Goal: Task Accomplishment & Management: Manage account settings

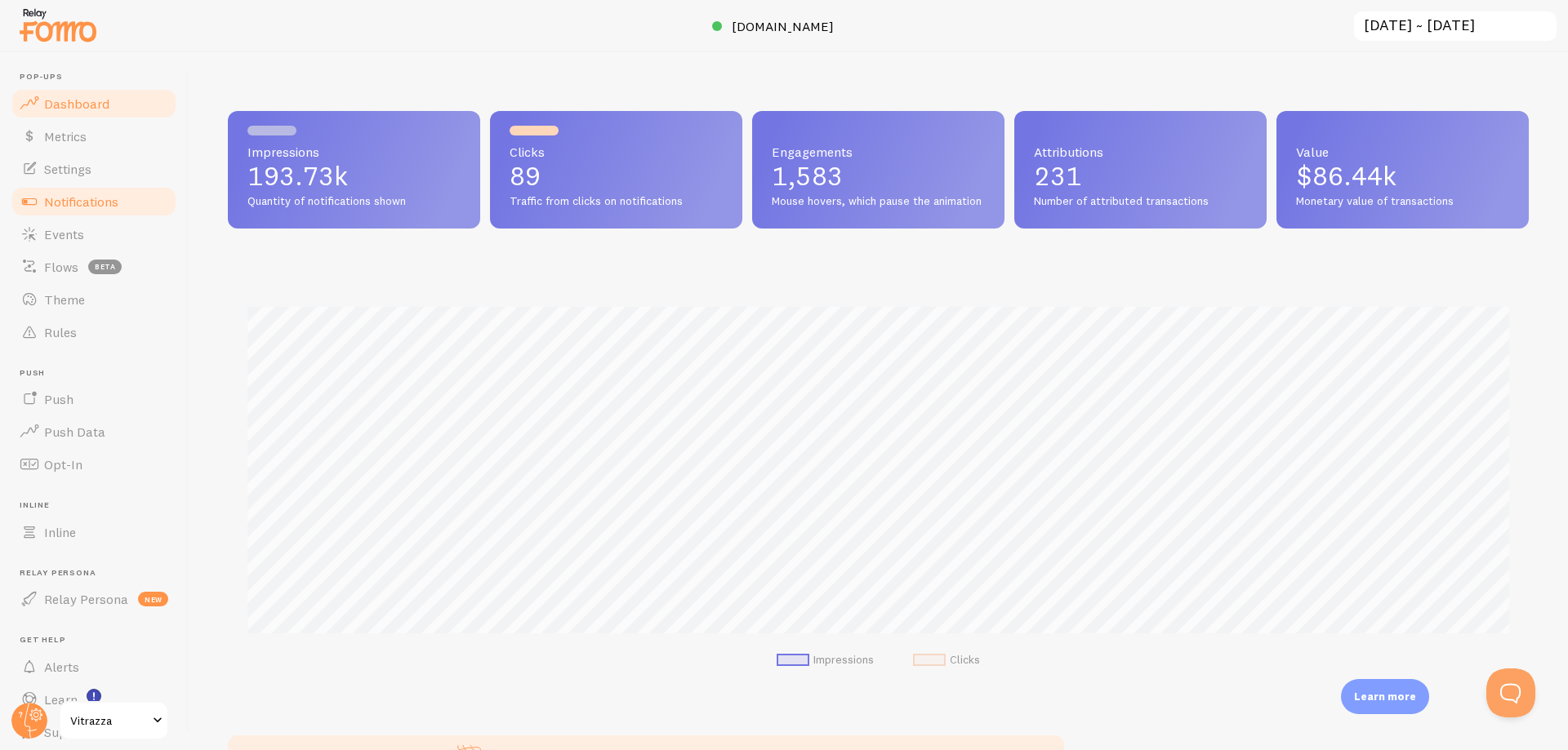
click at [77, 201] on span "Notifications" at bounding box center [81, 201] width 75 height 17
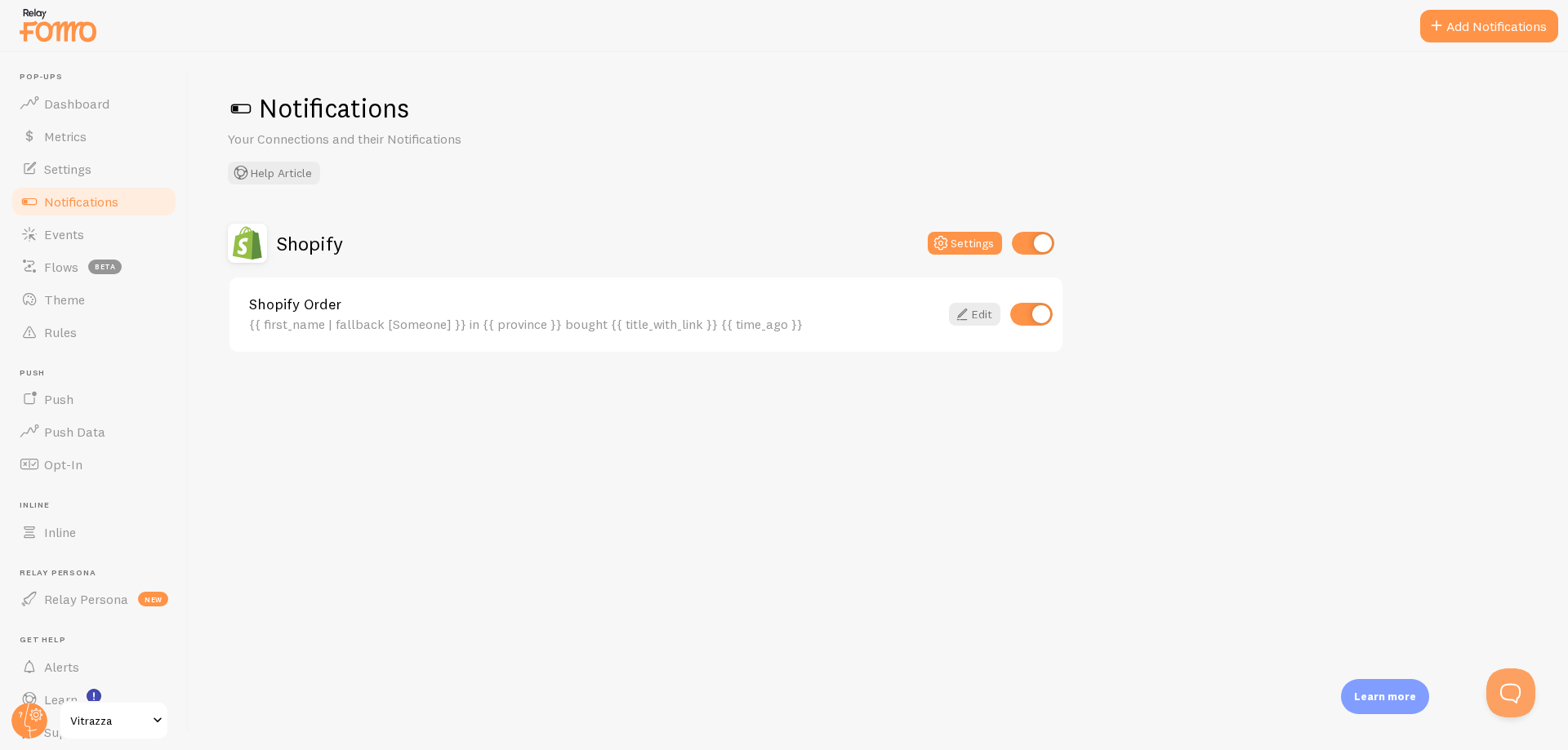
click at [68, 236] on span "Events" at bounding box center [64, 235] width 40 height 17
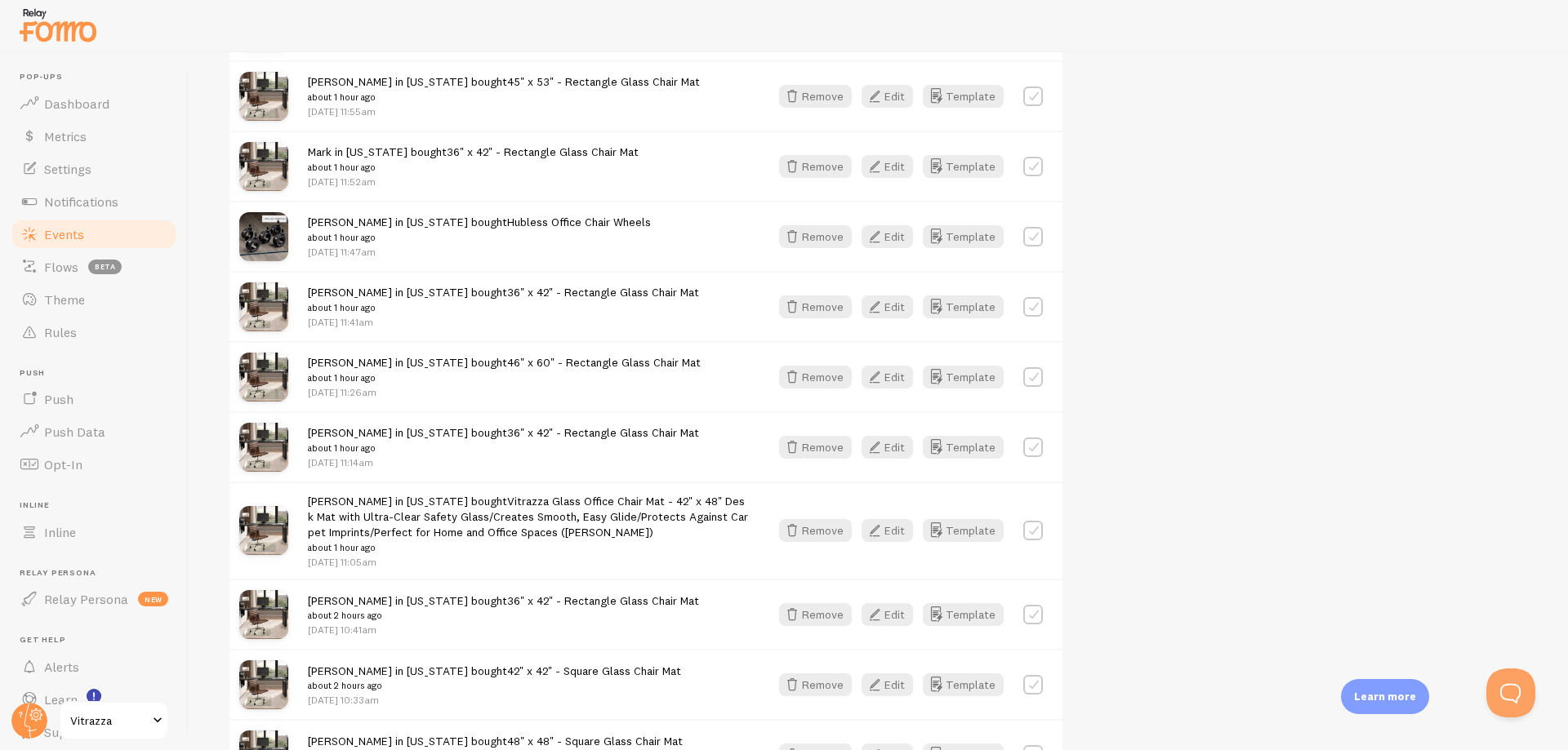
scroll to position [1469, 0]
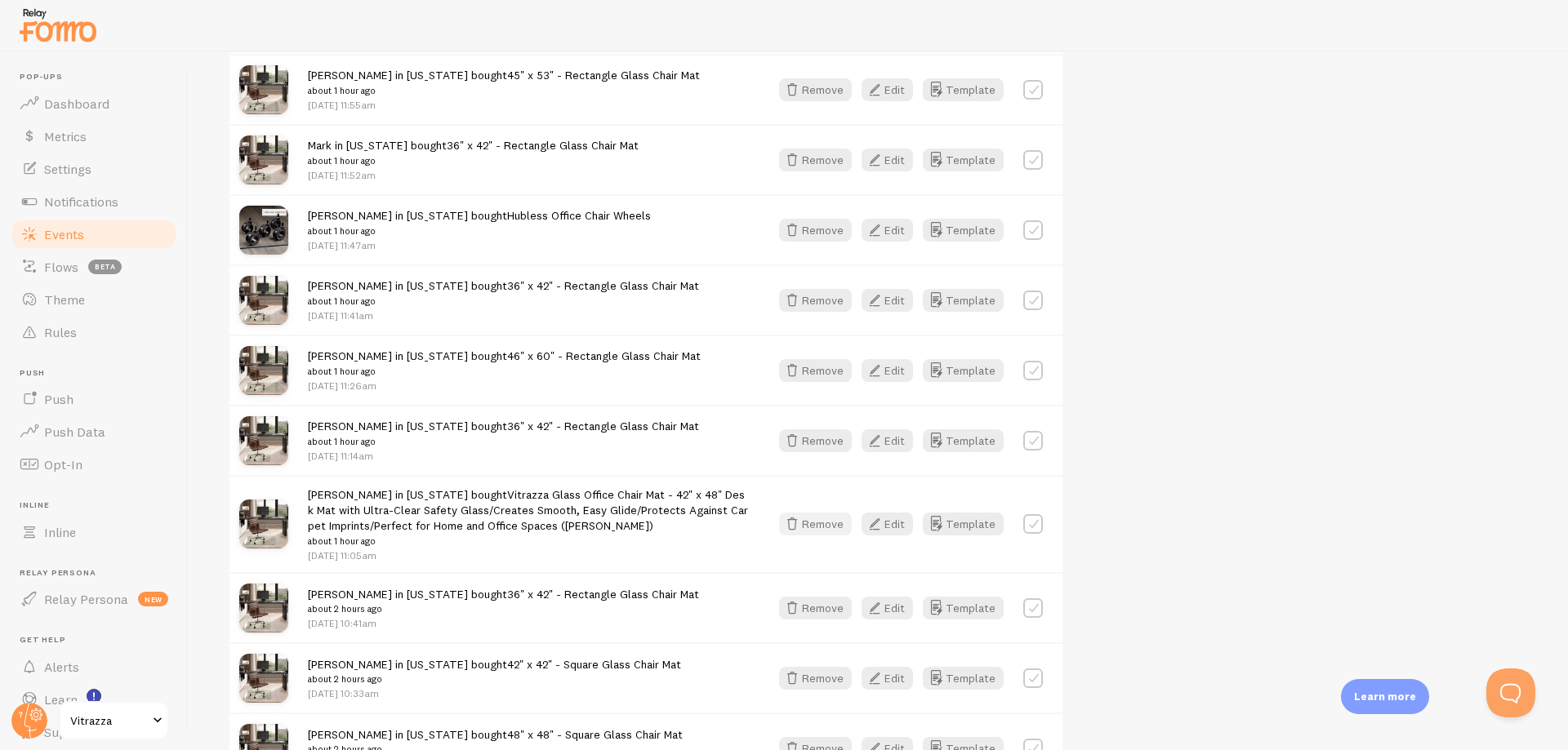
click at [808, 520] on button "Remove" at bounding box center [816, 525] width 73 height 23
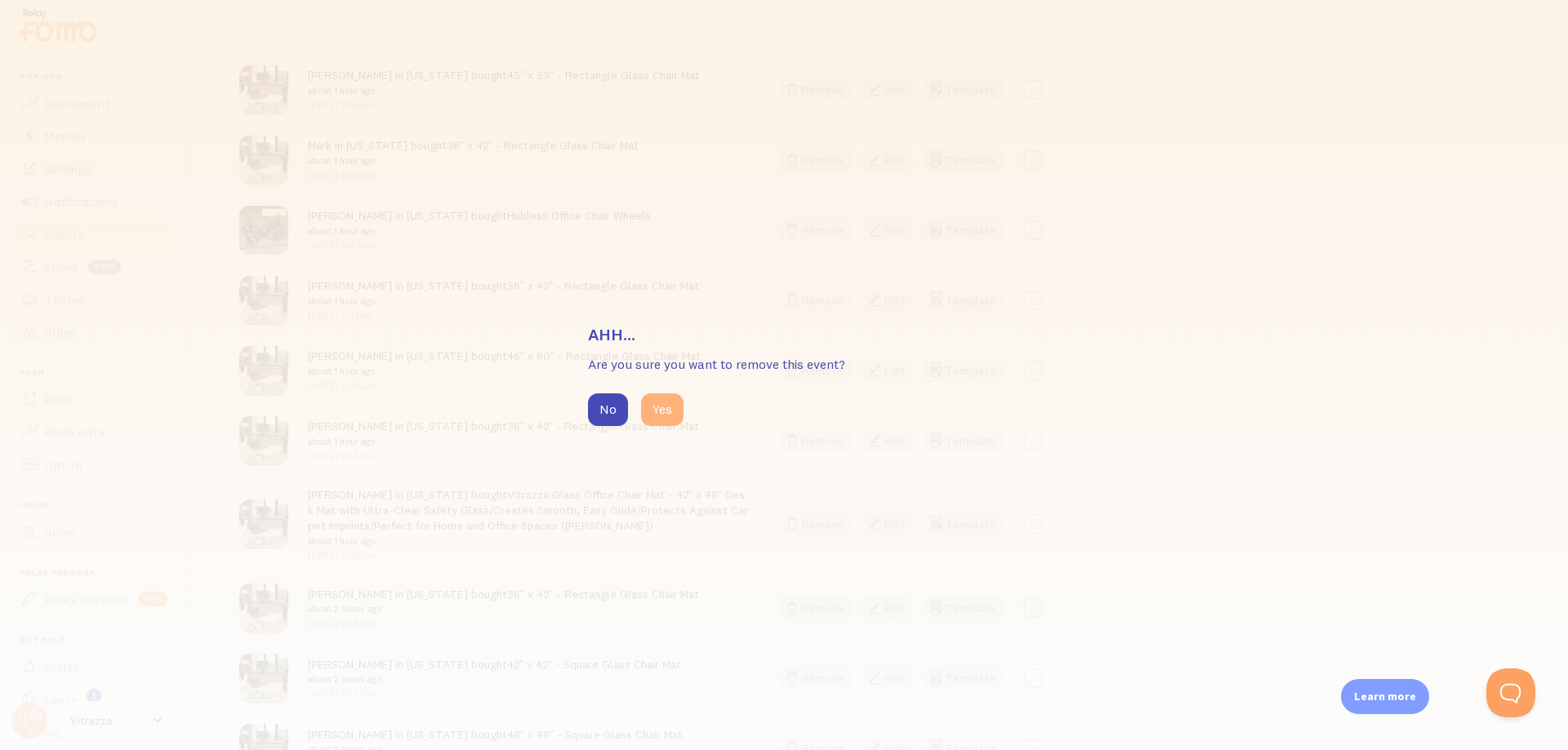
click at [666, 405] on button "Yes" at bounding box center [662, 409] width 42 height 32
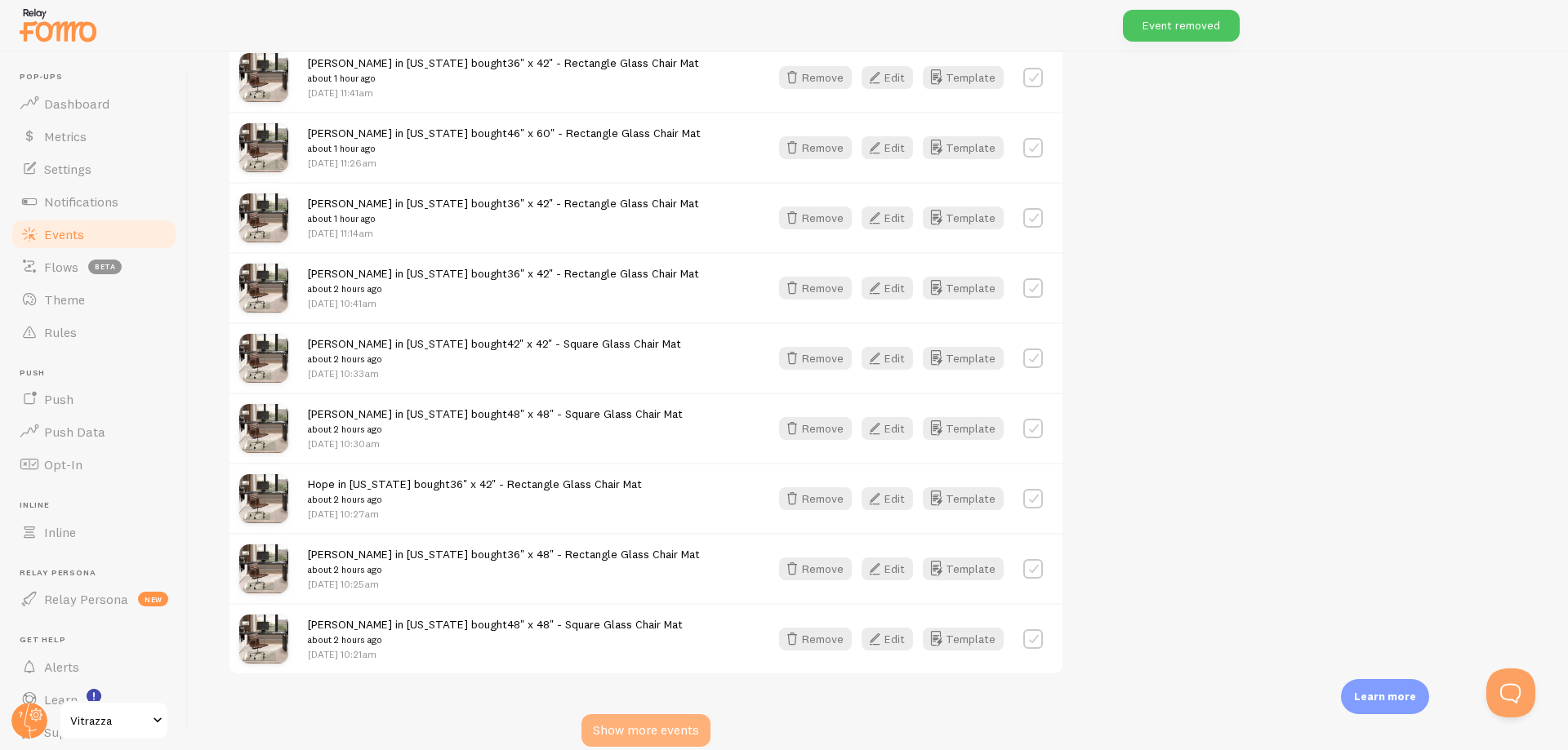
scroll to position [1768, 0]
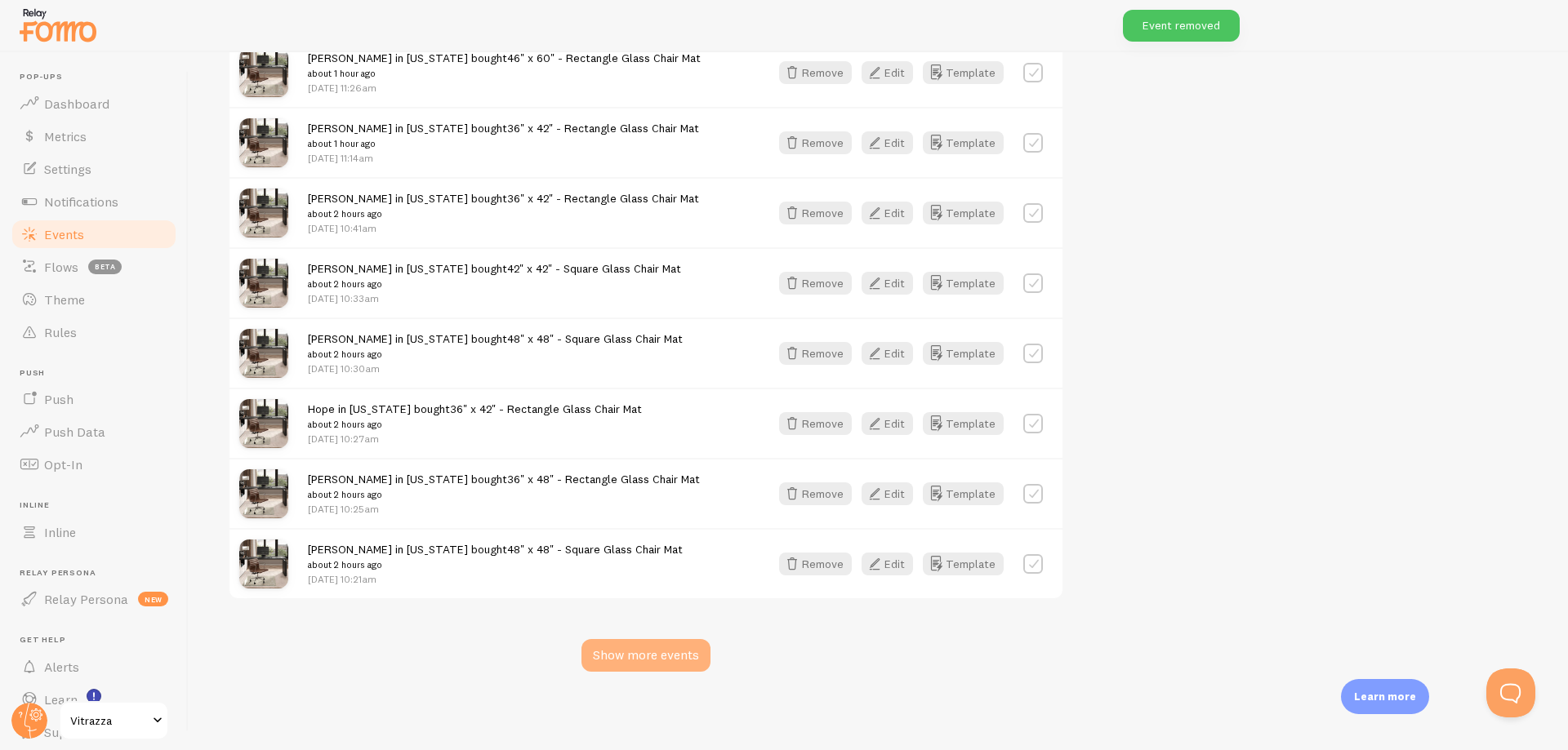
click at [658, 658] on div "Show more events" at bounding box center [646, 655] width 129 height 32
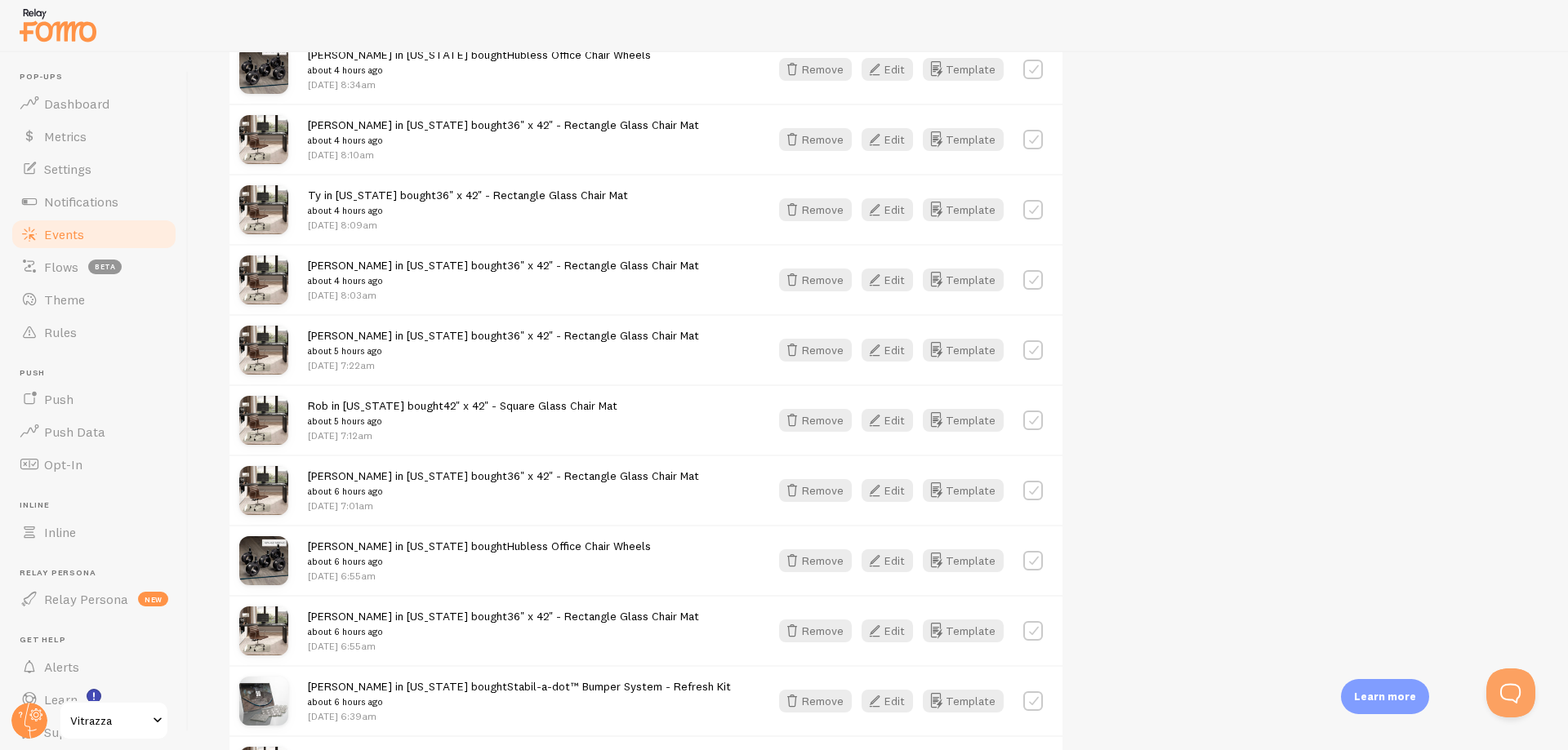
scroll to position [3873, 0]
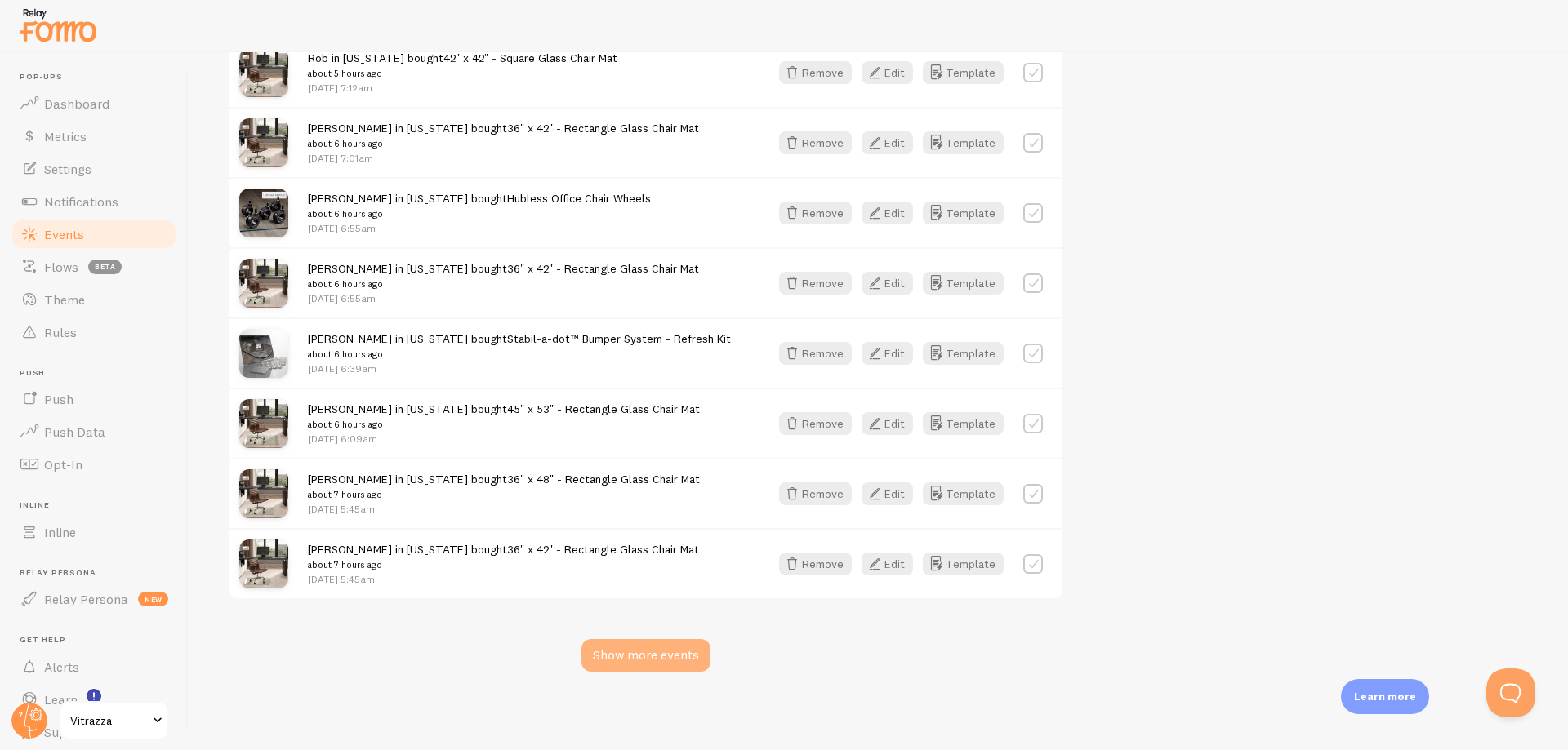
click at [633, 664] on div "Show more events" at bounding box center [646, 655] width 129 height 32
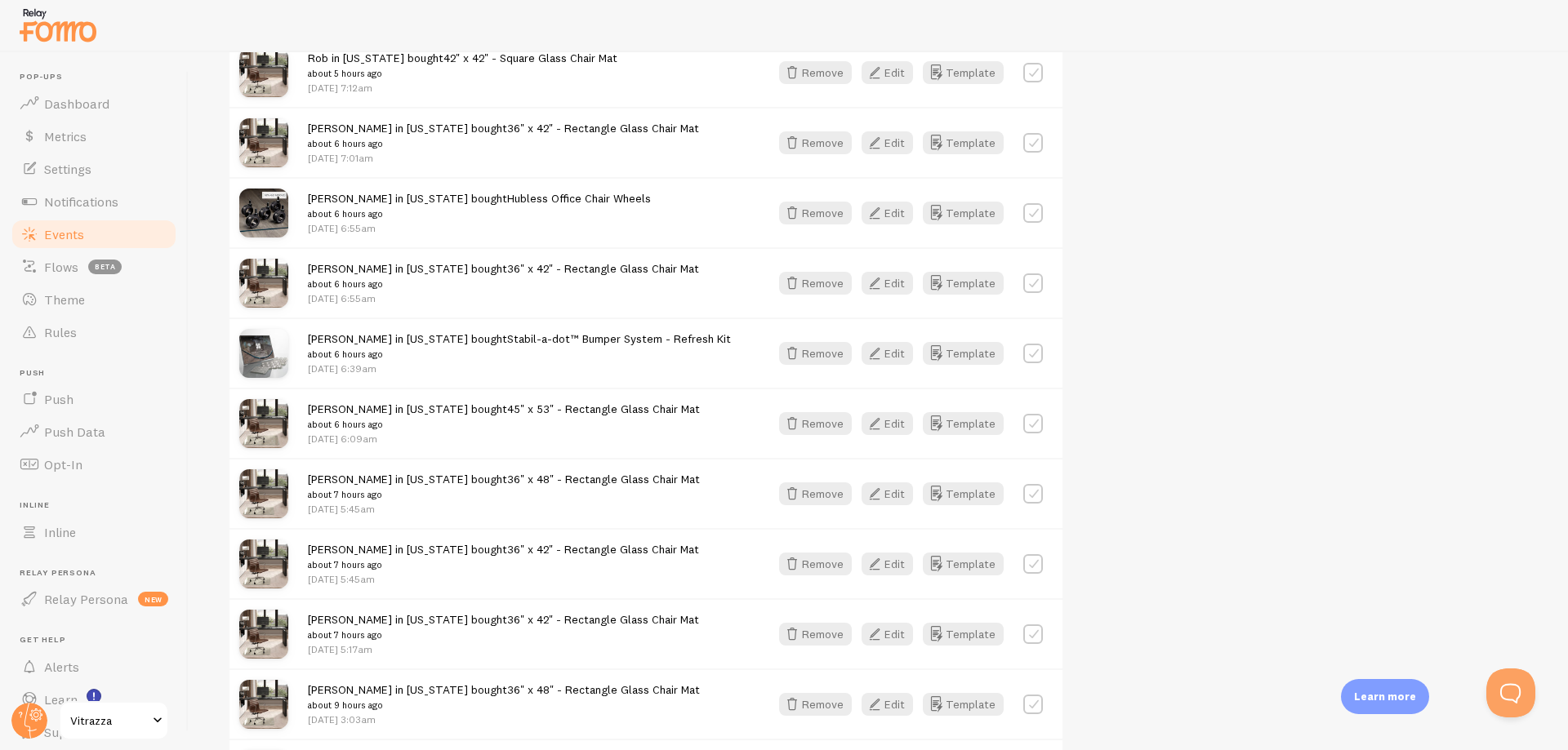
scroll to position [6303, 0]
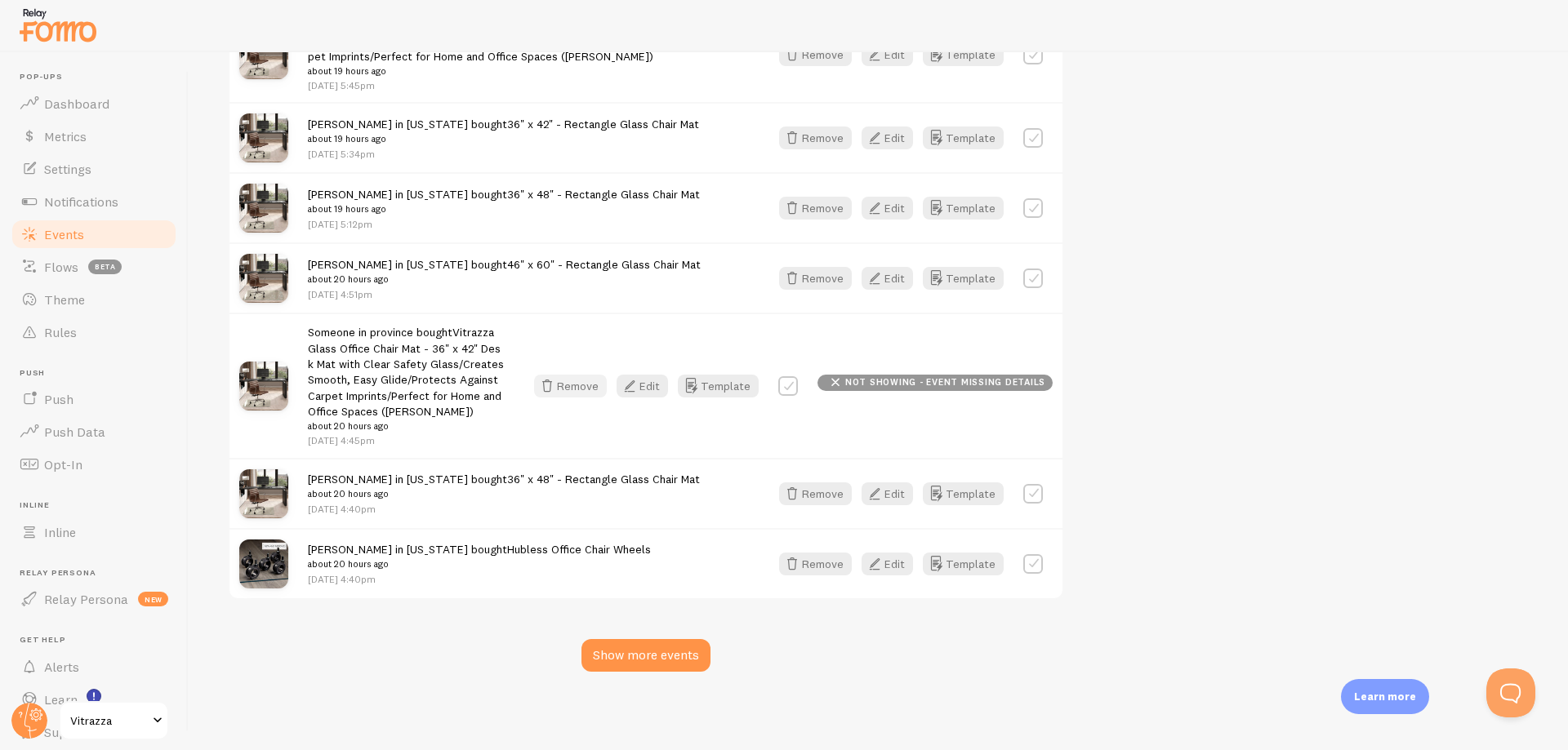
click at [557, 394] on icon "button" at bounding box center [547, 386] width 20 height 20
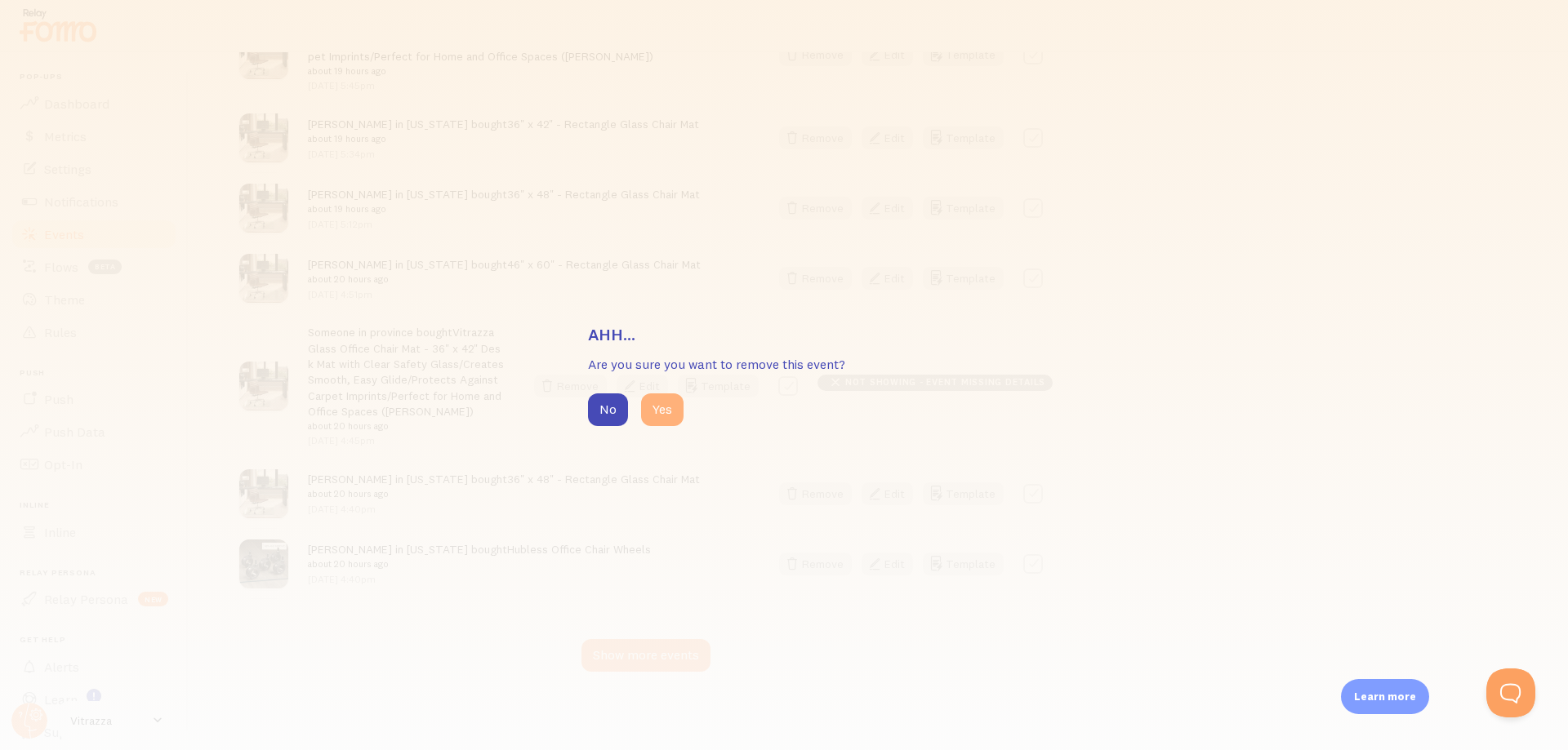
click at [664, 405] on button "Yes" at bounding box center [662, 409] width 42 height 32
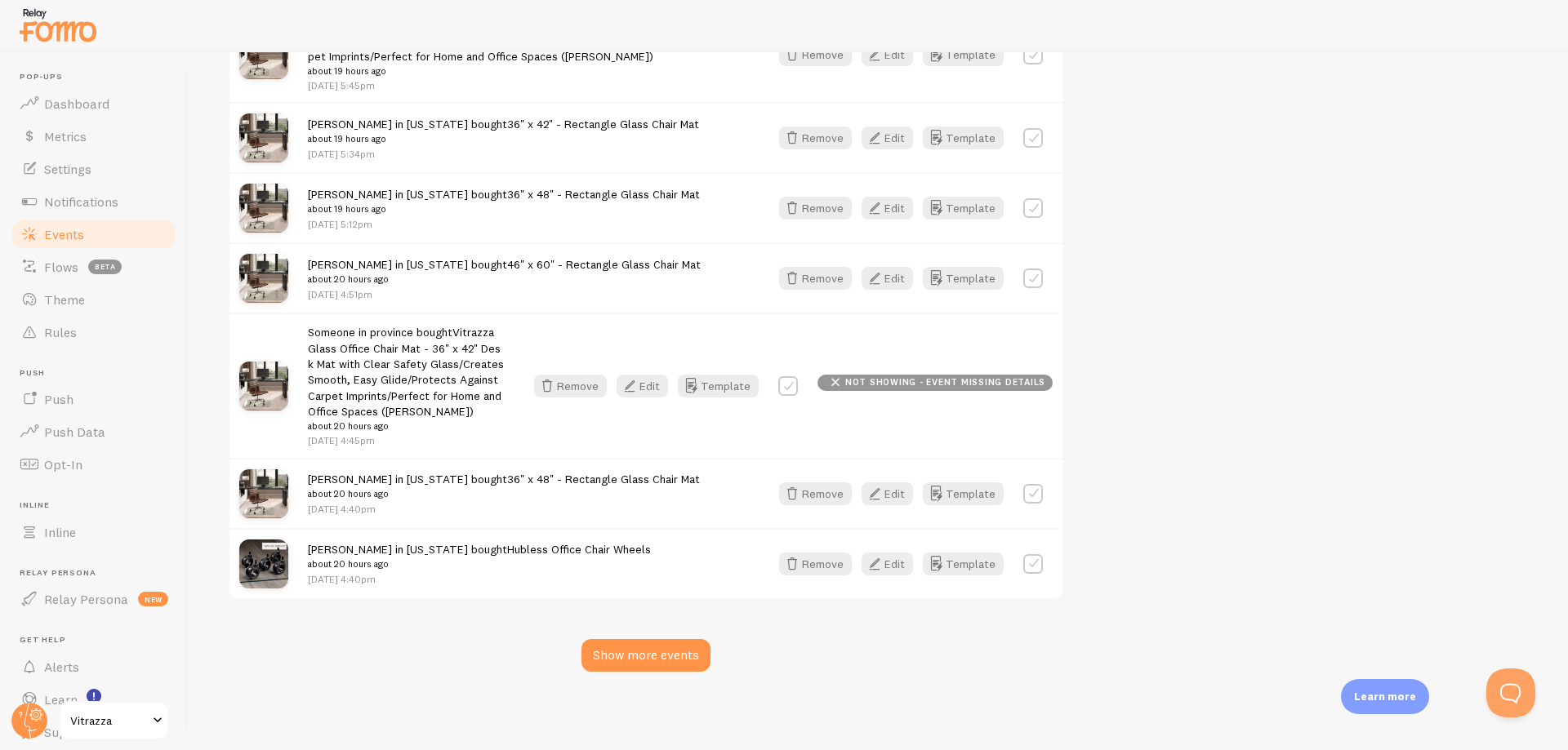
scroll to position [6156, 0]
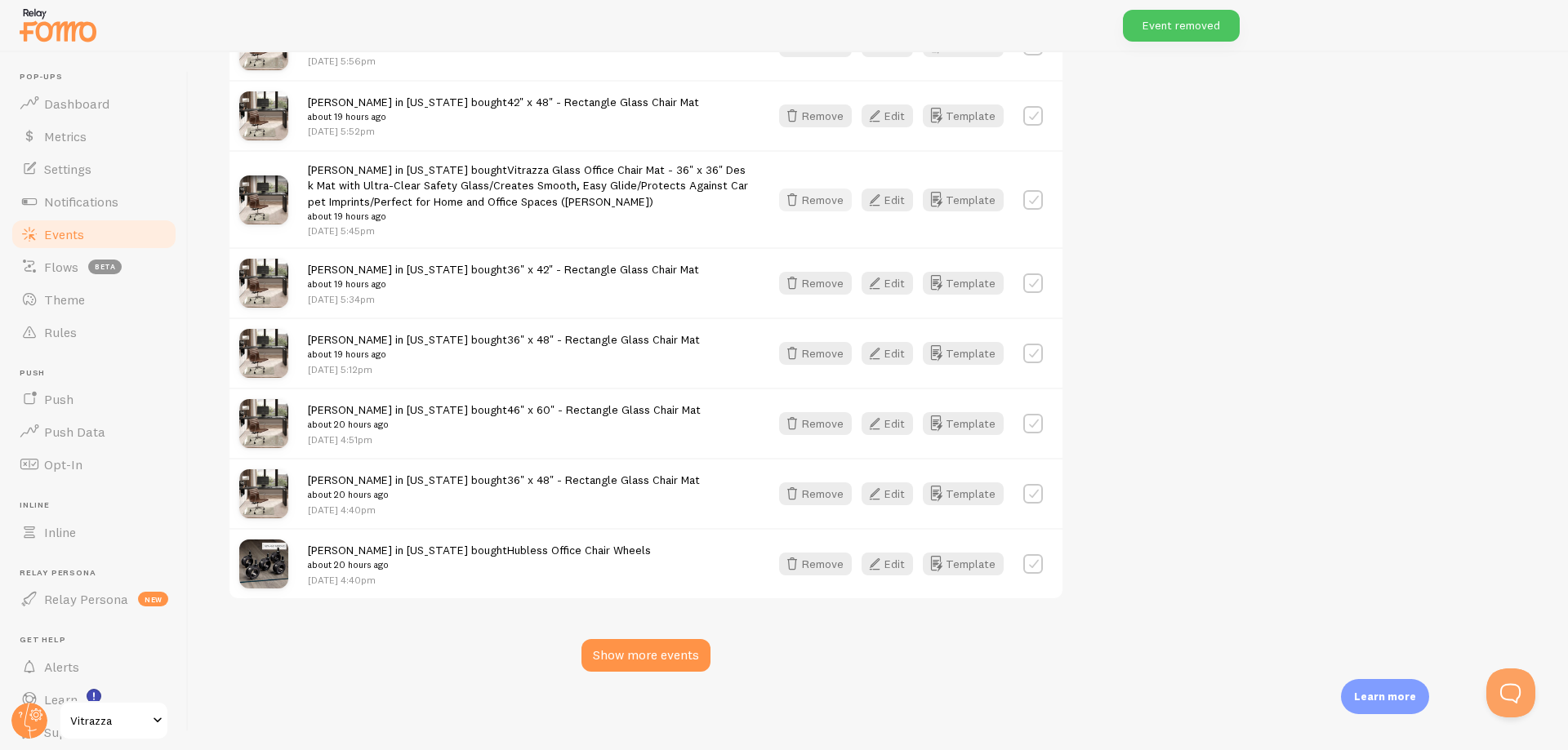
click at [813, 191] on button "Remove" at bounding box center [816, 201] width 73 height 23
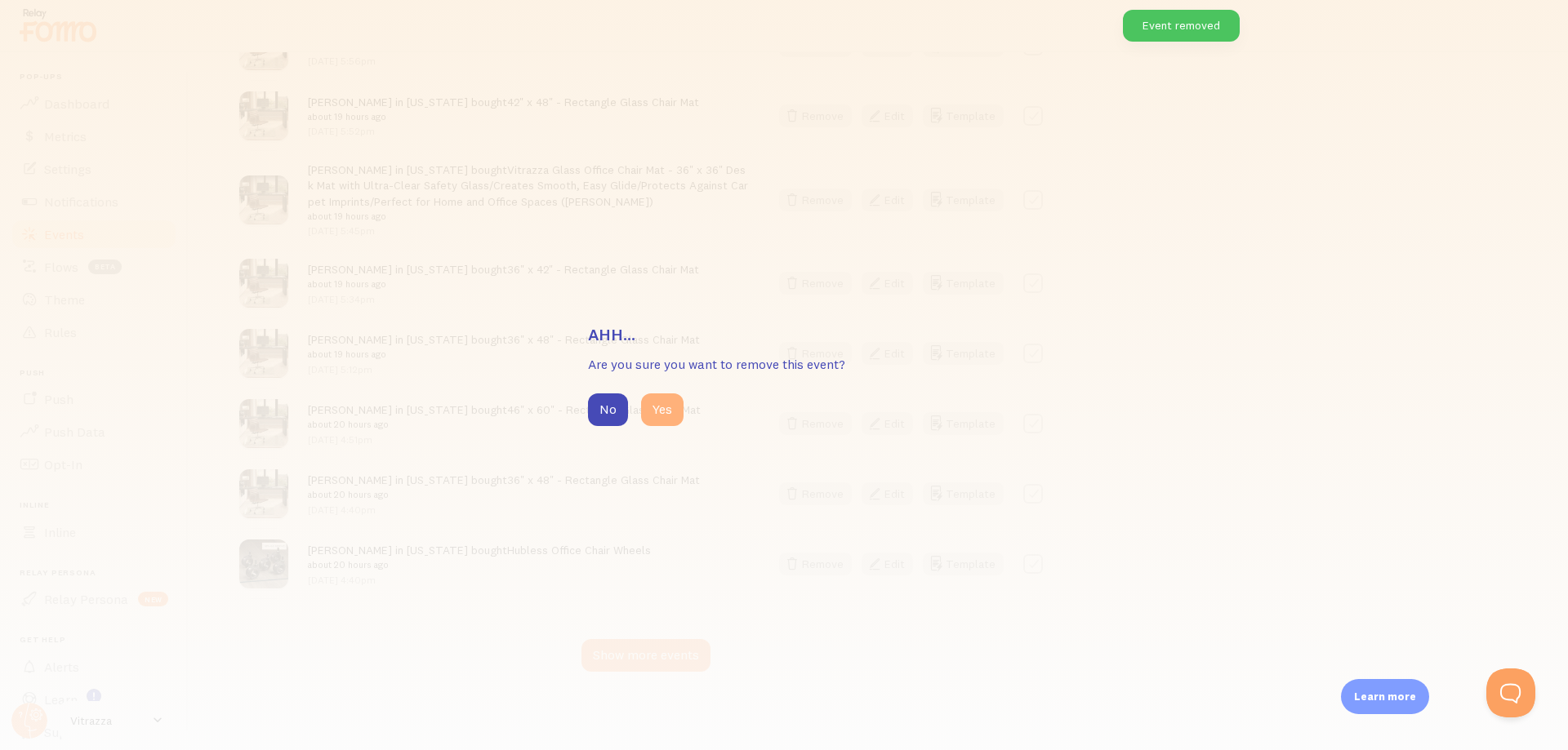
click at [659, 409] on button "Yes" at bounding box center [662, 409] width 42 height 32
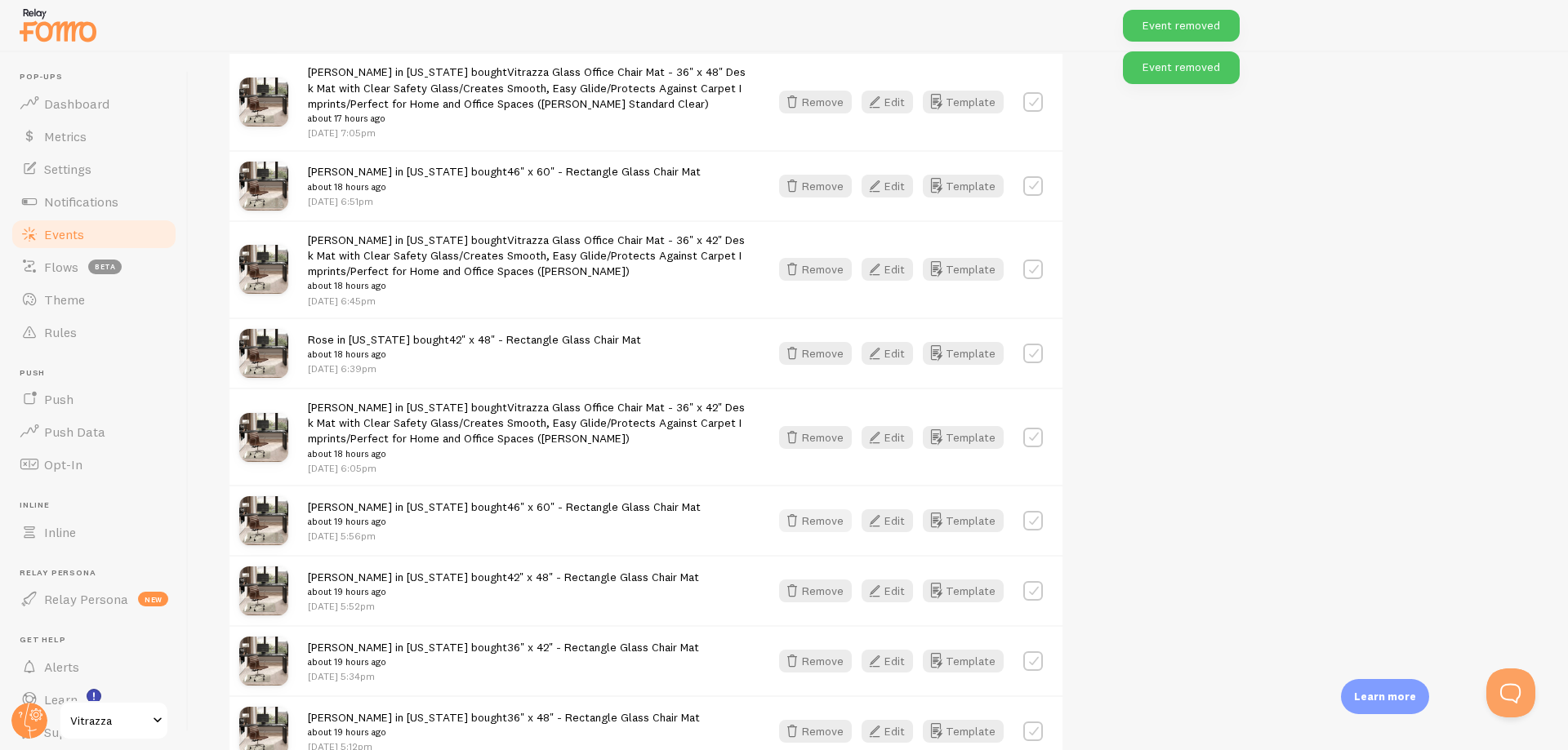
scroll to position [5665, 0]
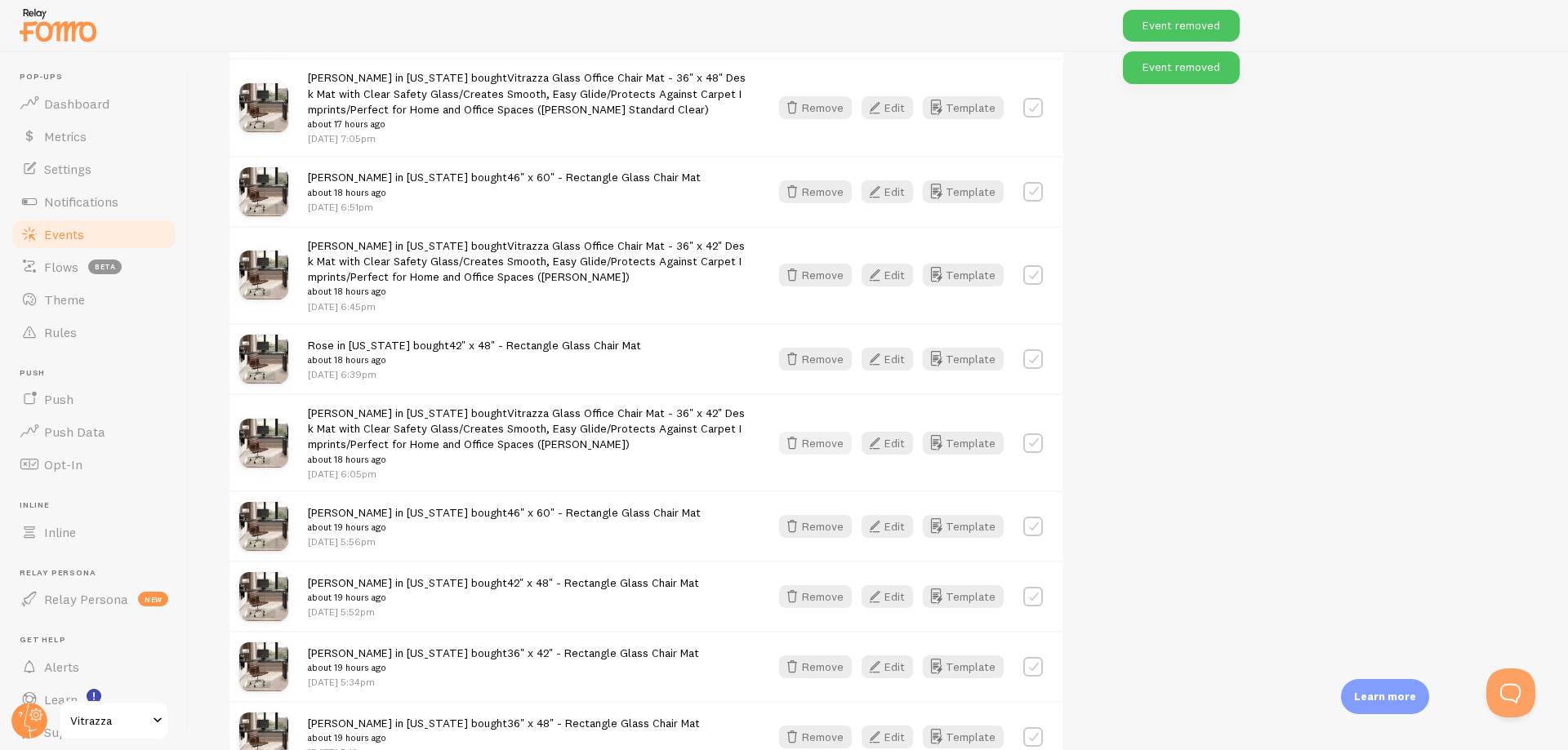
click at [814, 451] on button "Remove" at bounding box center [816, 443] width 73 height 23
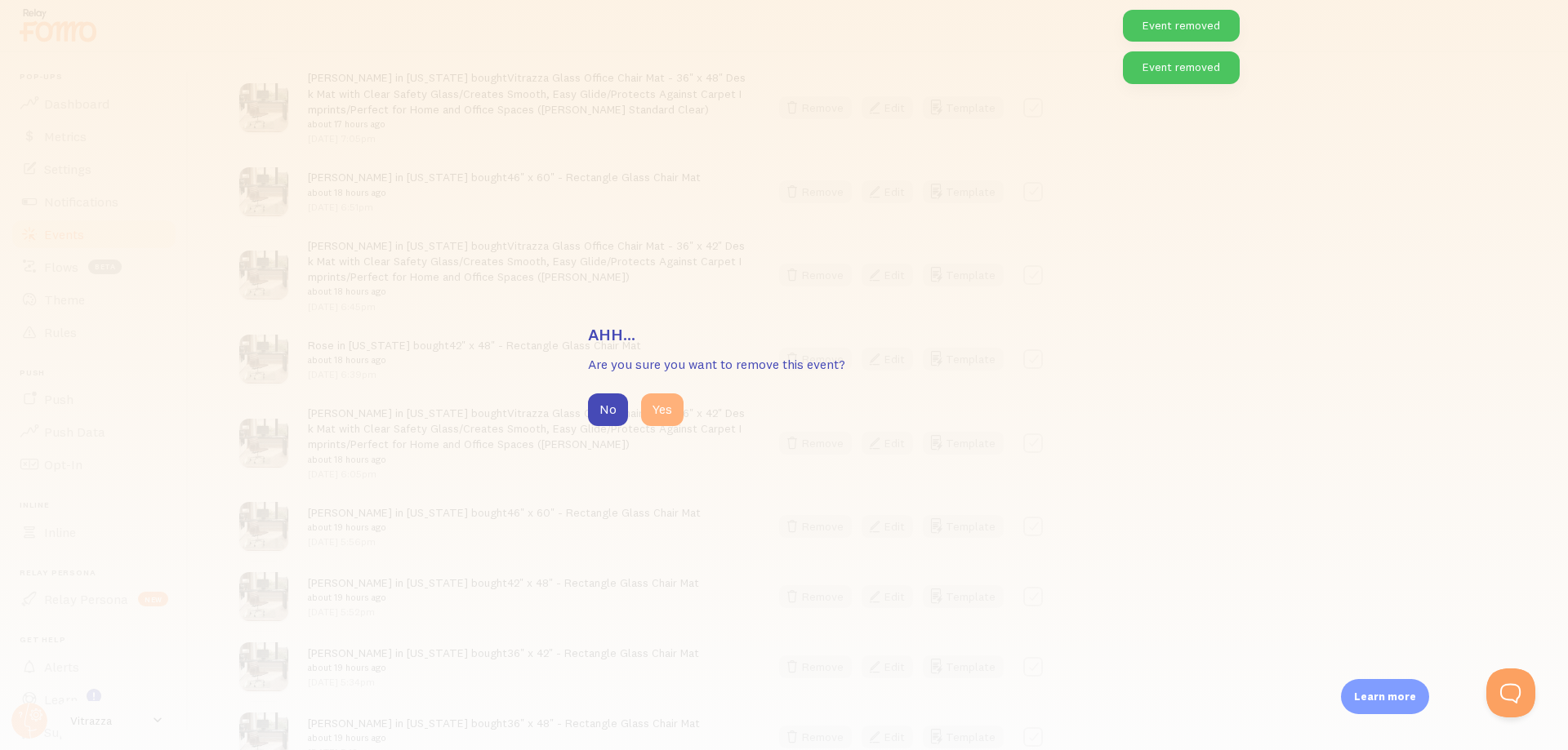
drag, startPoint x: 663, startPoint y: 411, endPoint x: 829, endPoint y: 263, distance: 222.4
click at [665, 409] on button "Yes" at bounding box center [662, 409] width 42 height 32
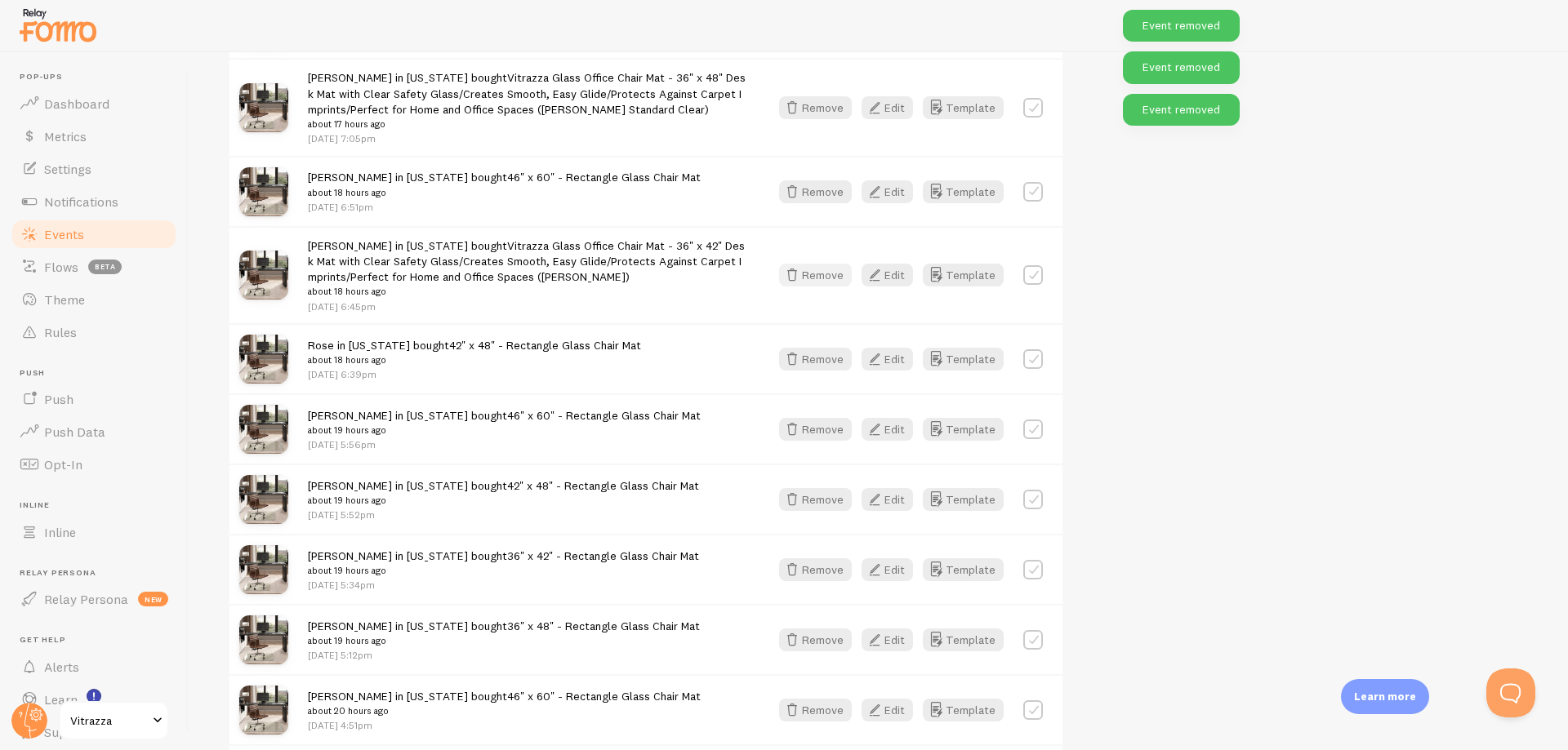
click at [838, 274] on button "Remove" at bounding box center [816, 275] width 73 height 23
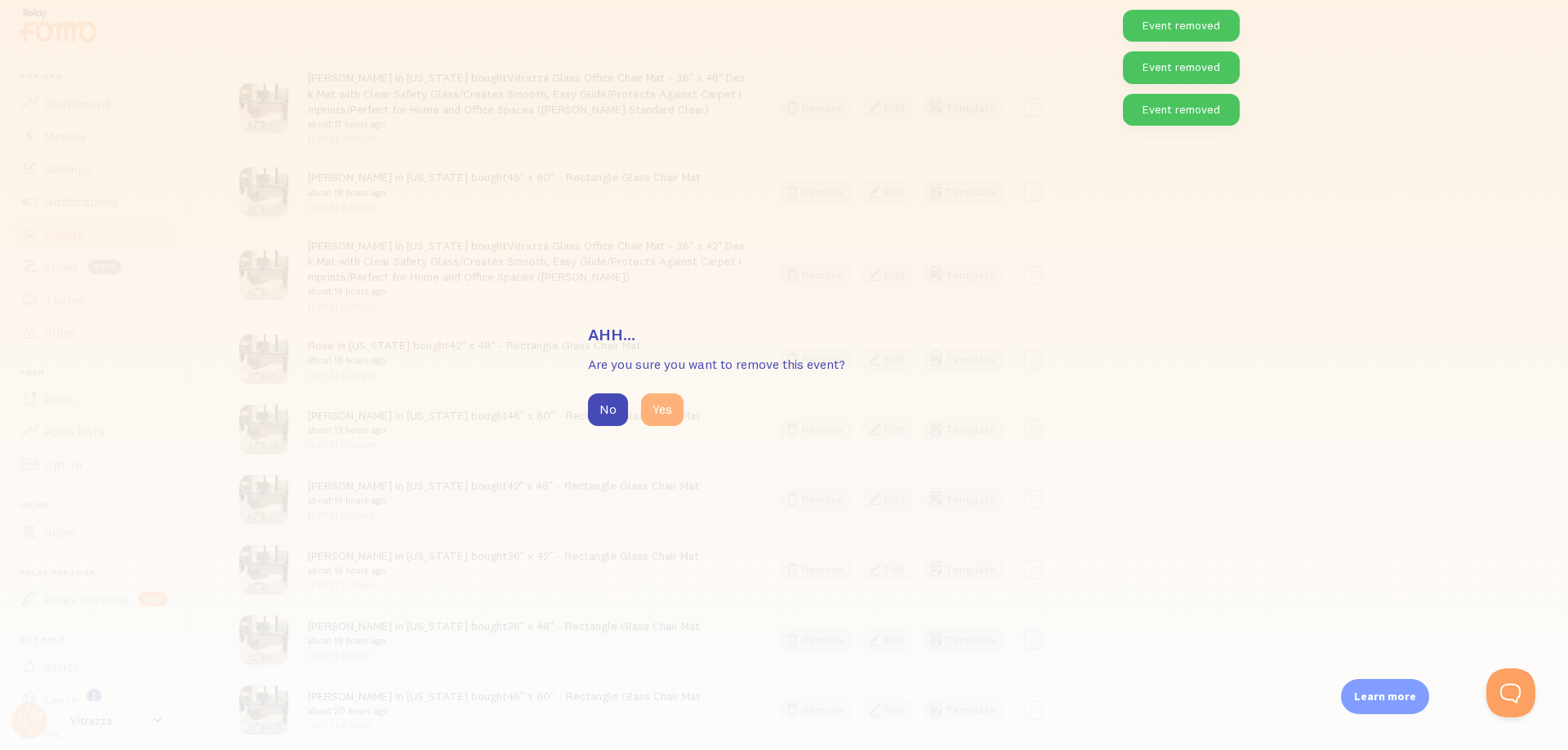
click at [666, 414] on button "Yes" at bounding box center [662, 409] width 42 height 32
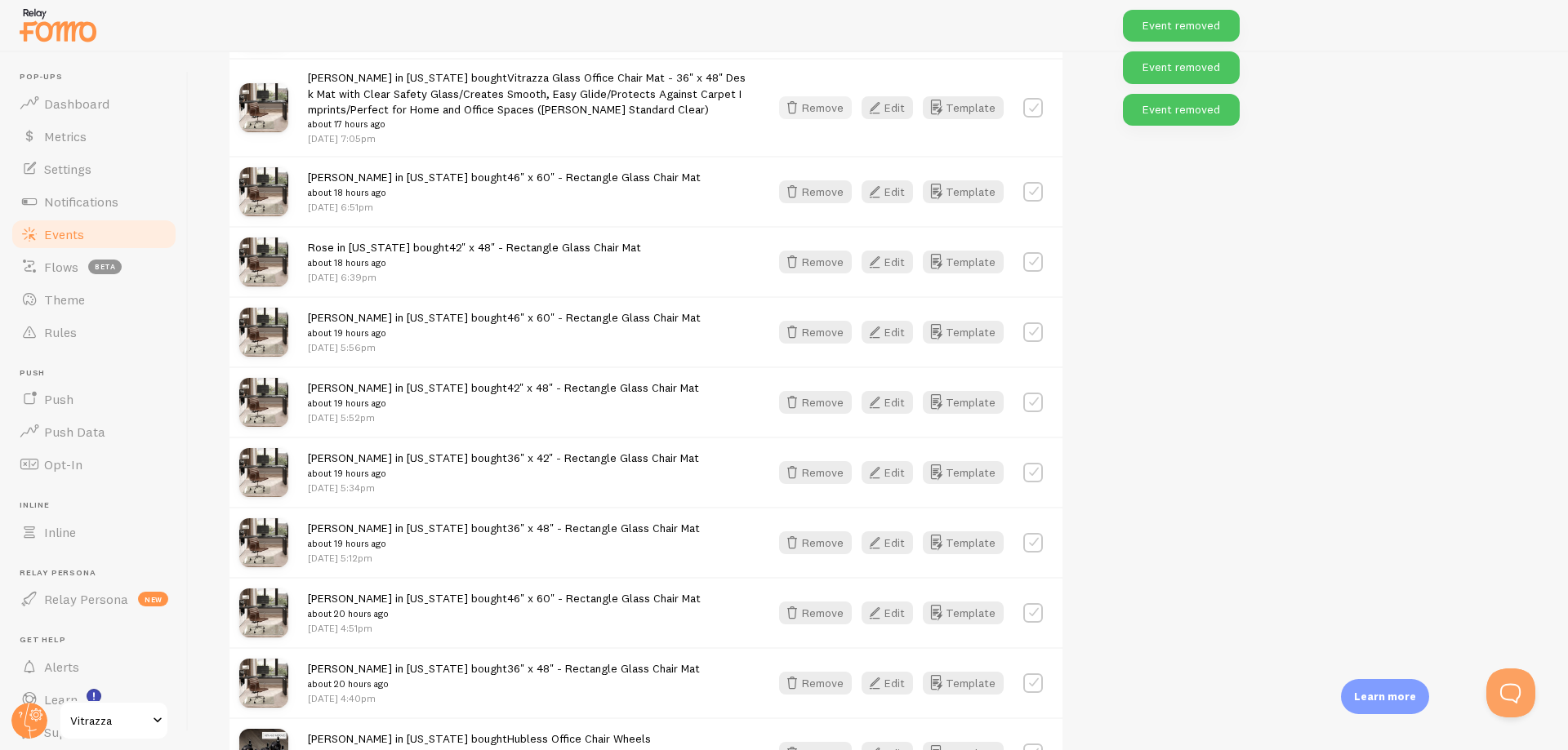
click at [821, 119] on button "Remove" at bounding box center [816, 108] width 73 height 23
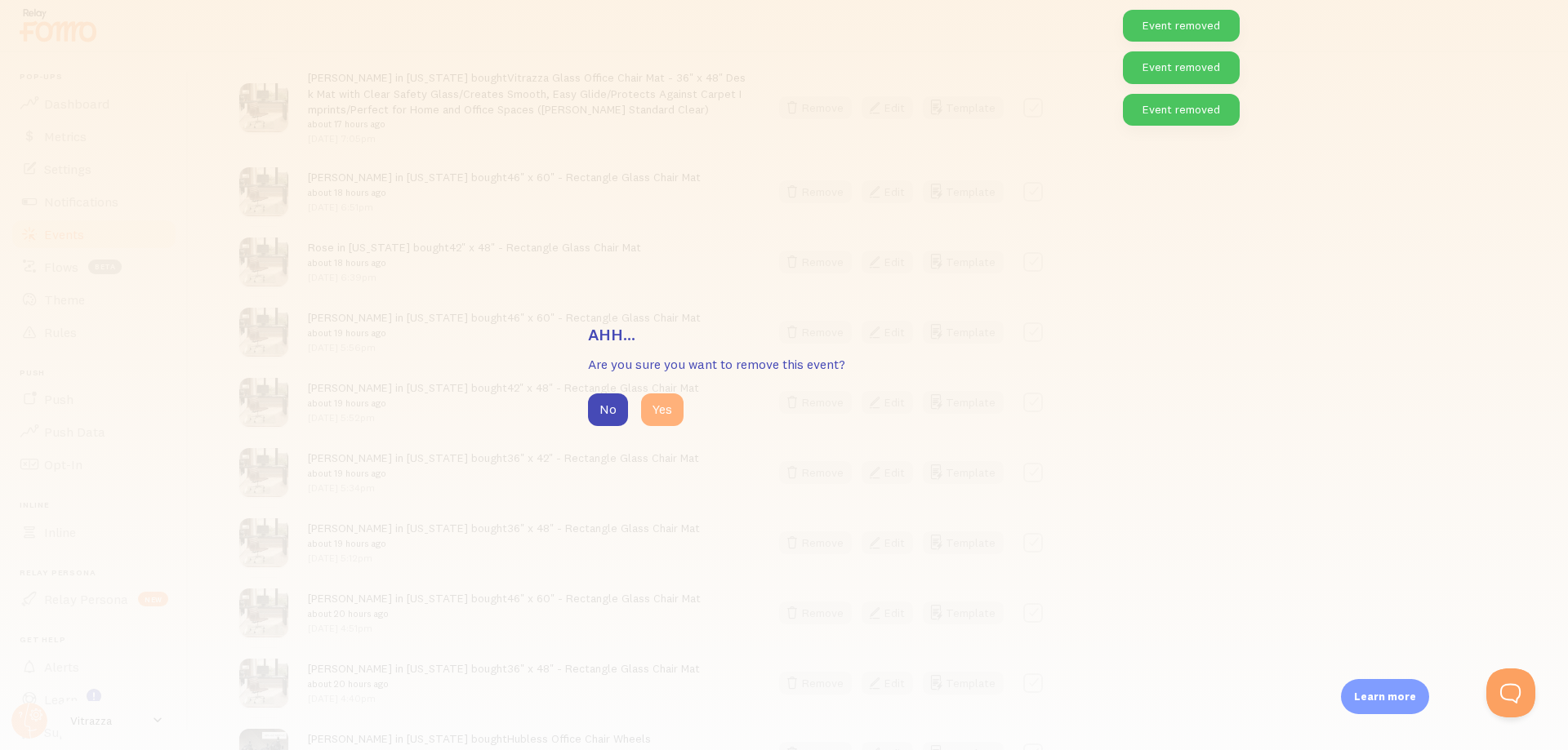
click at [660, 416] on button "Yes" at bounding box center [662, 409] width 42 height 32
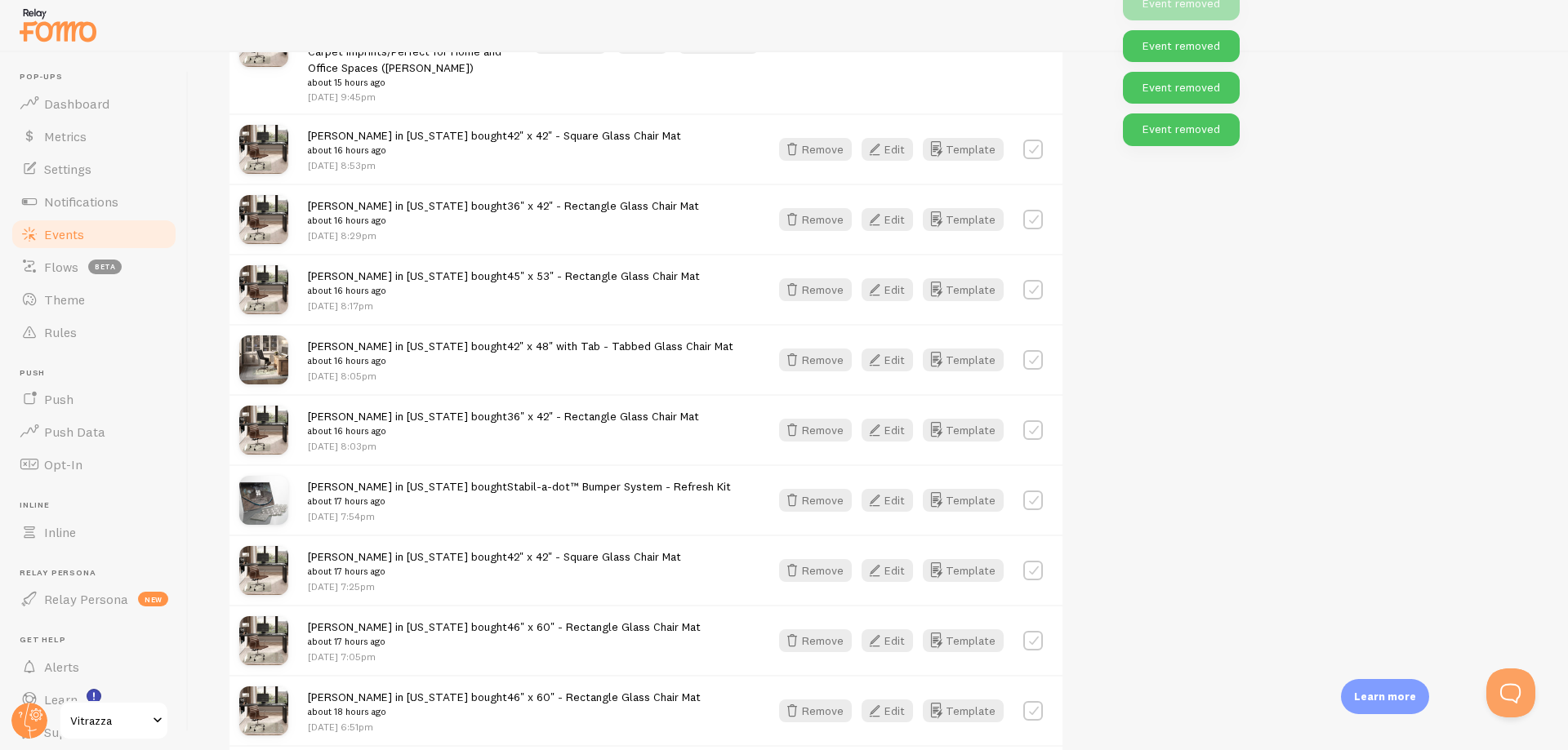
scroll to position [4980, 0]
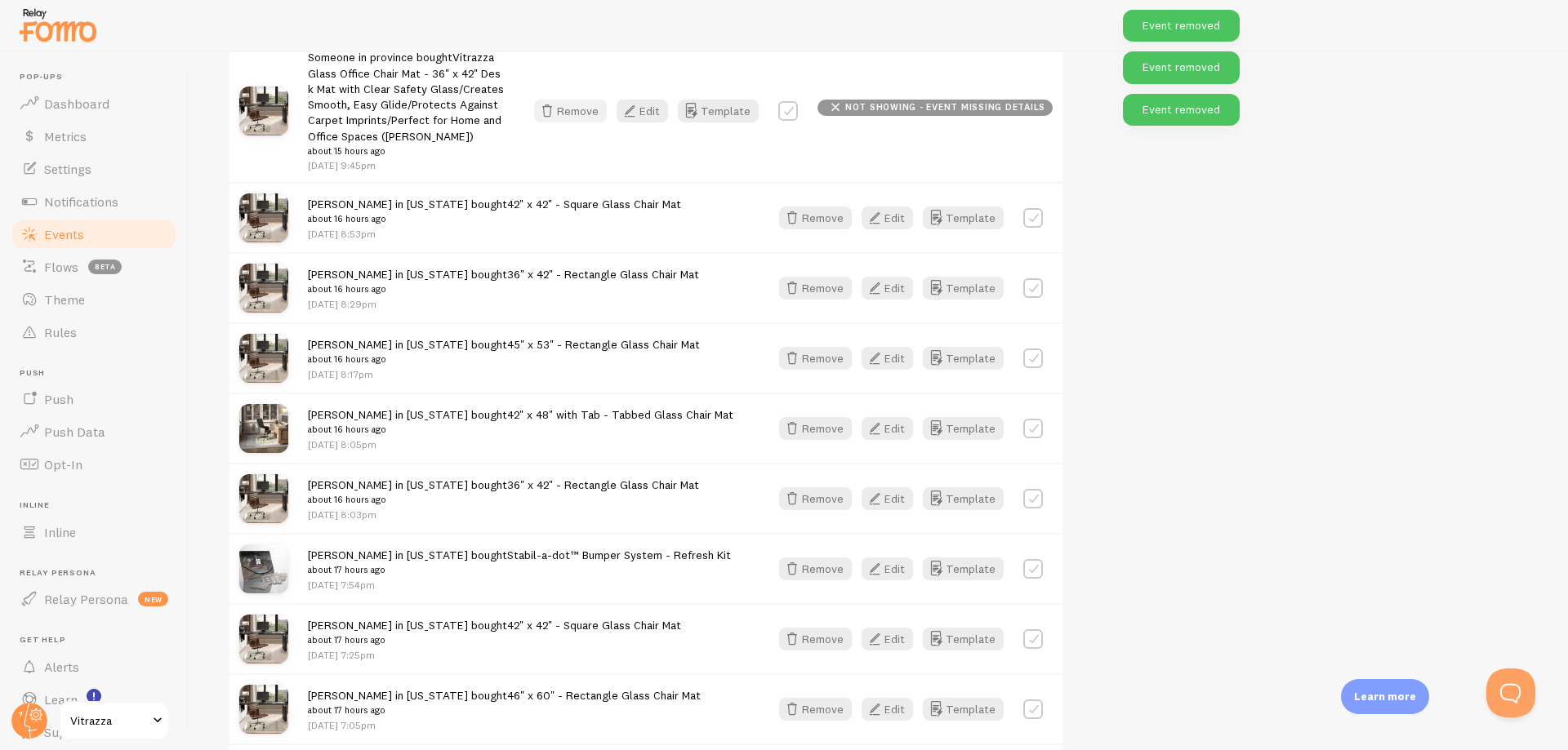
click at [580, 107] on button "Remove" at bounding box center [570, 111] width 73 height 23
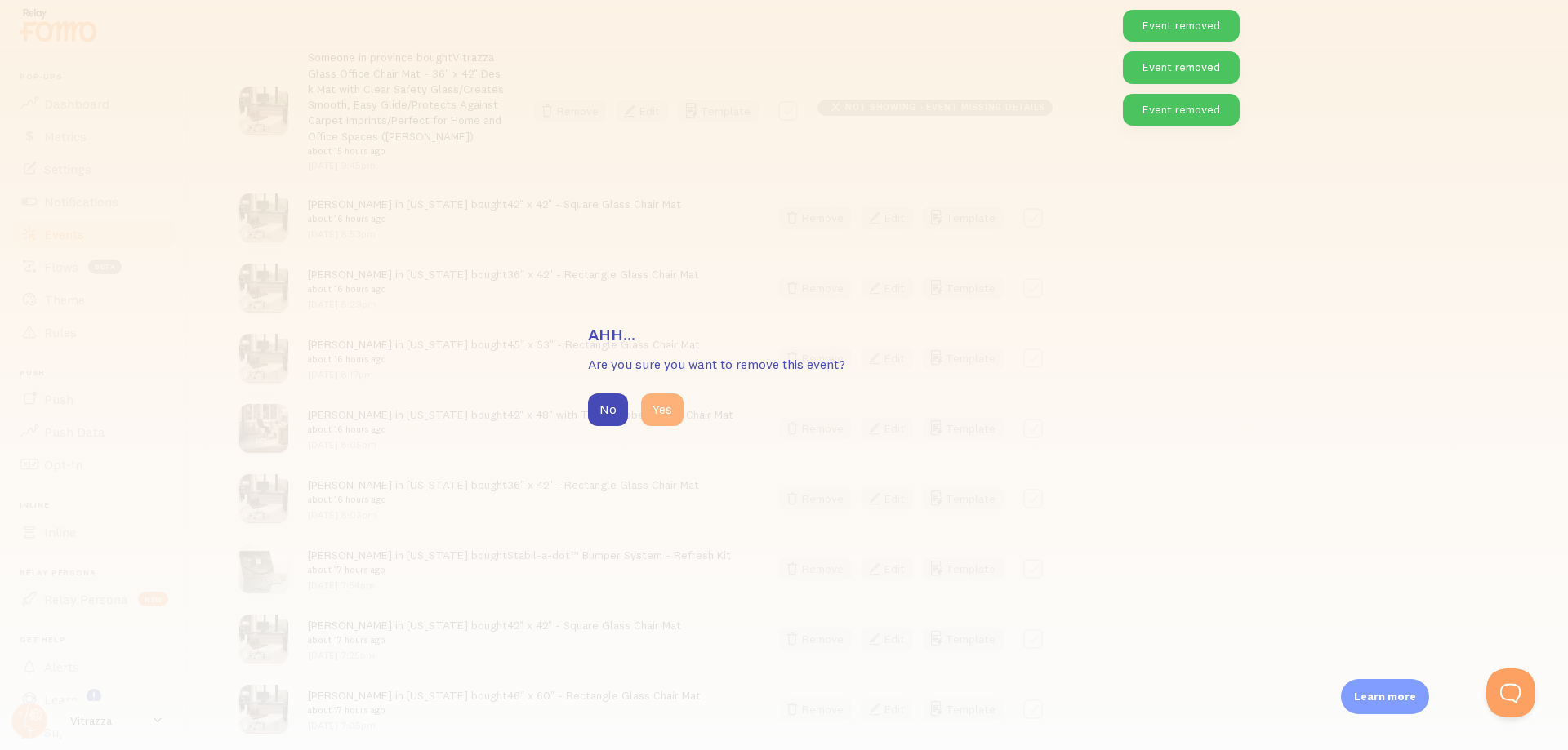
click at [664, 412] on button "Yes" at bounding box center [662, 409] width 42 height 32
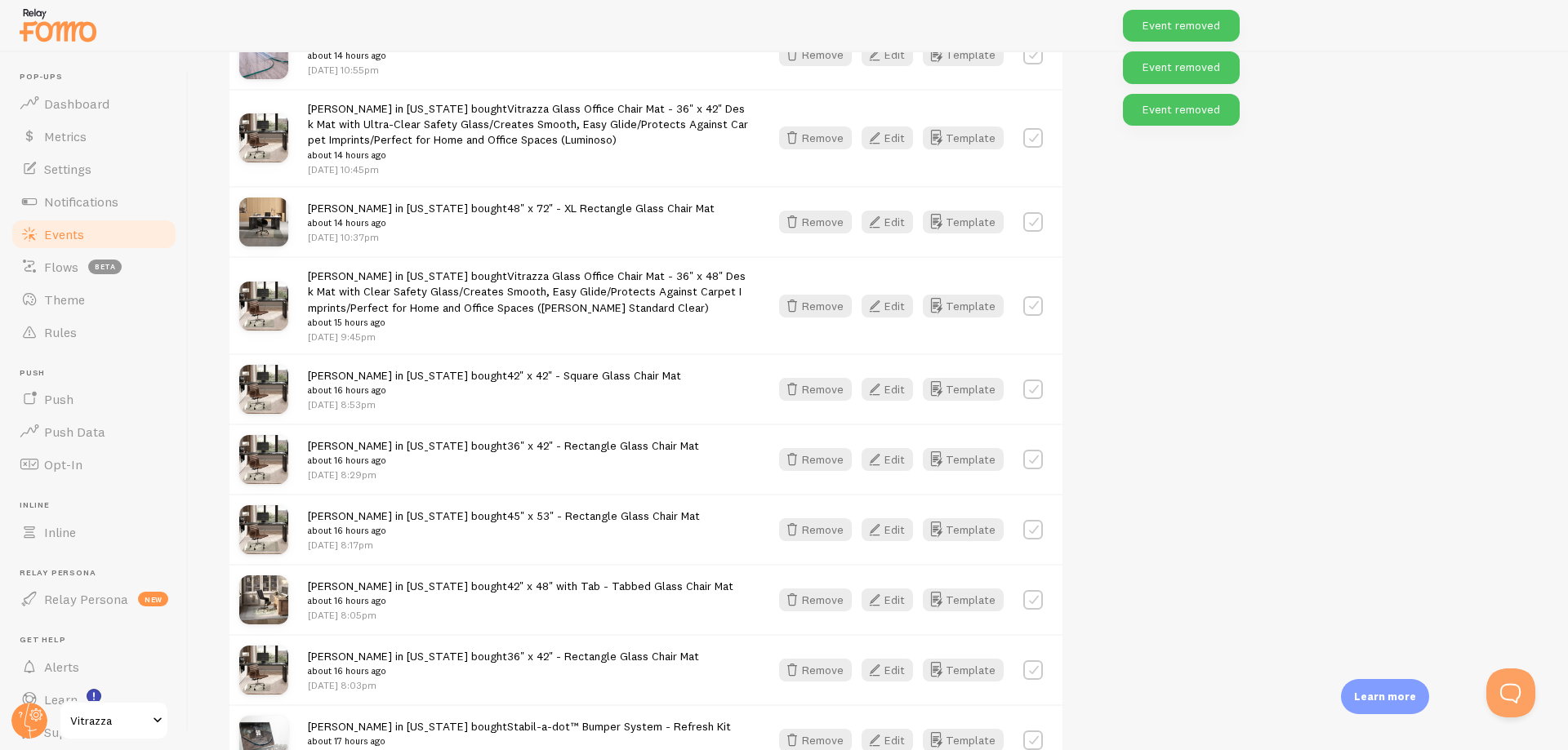
scroll to position [4539, 0]
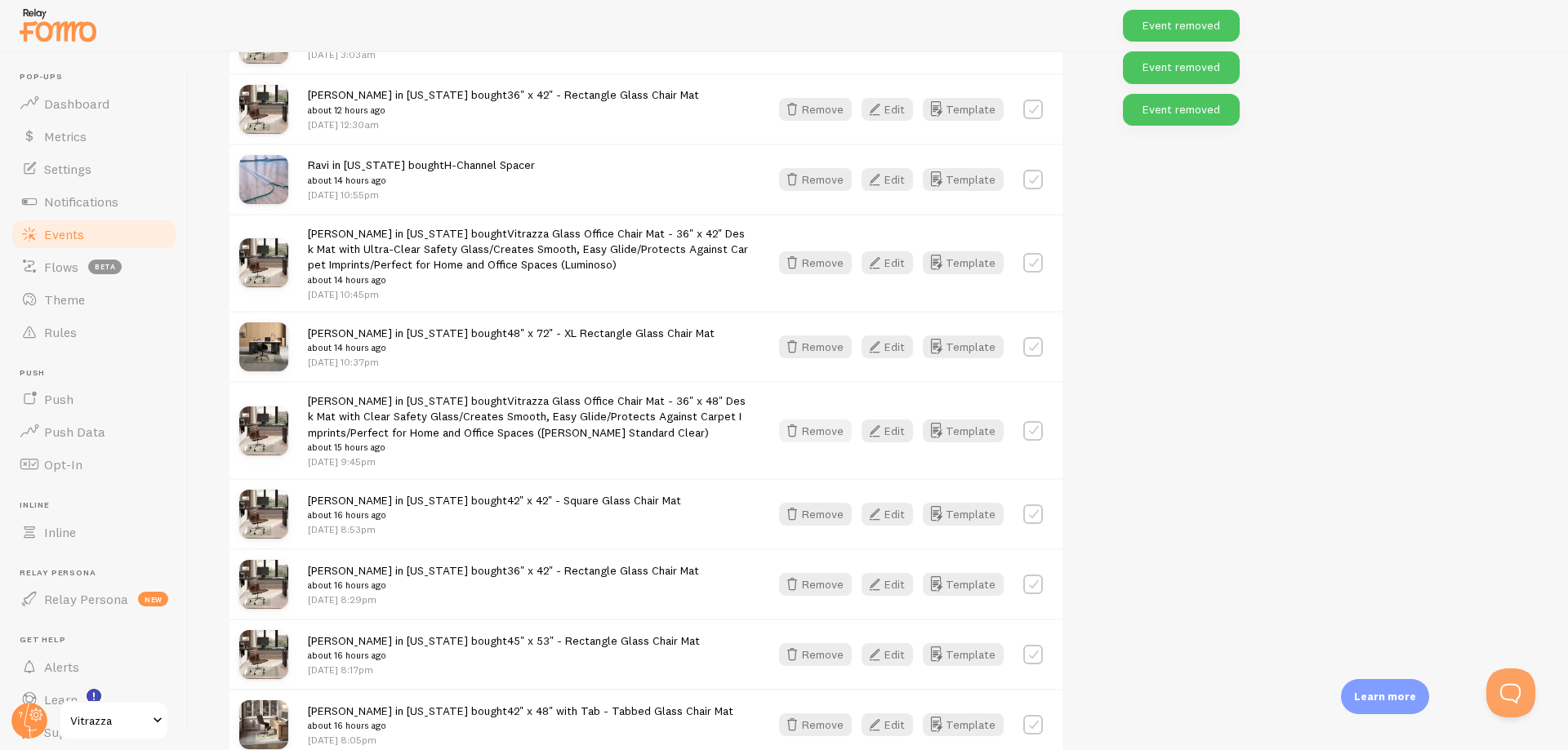
click at [816, 438] on button "Remove" at bounding box center [816, 431] width 73 height 23
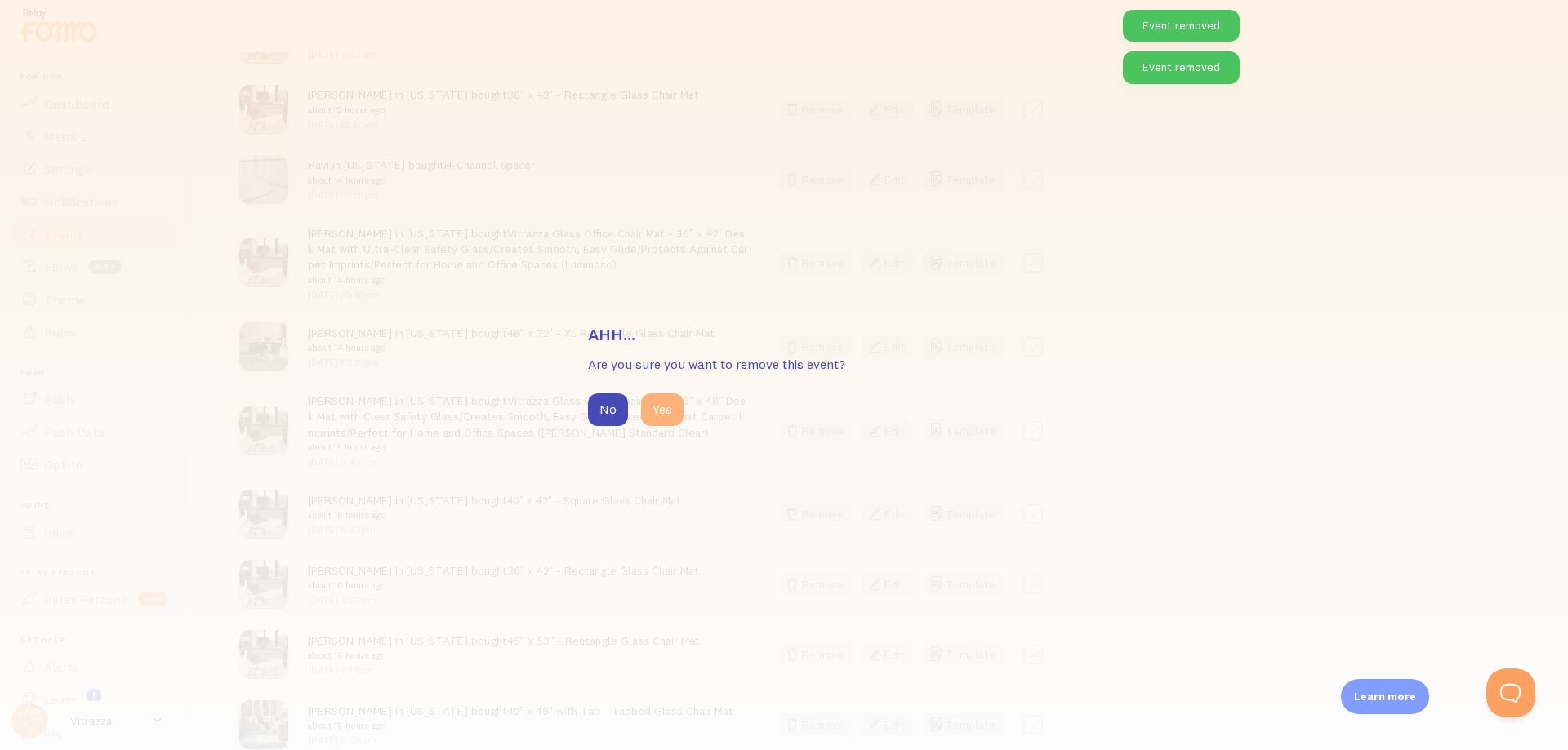
click at [652, 410] on button "Yes" at bounding box center [662, 409] width 42 height 32
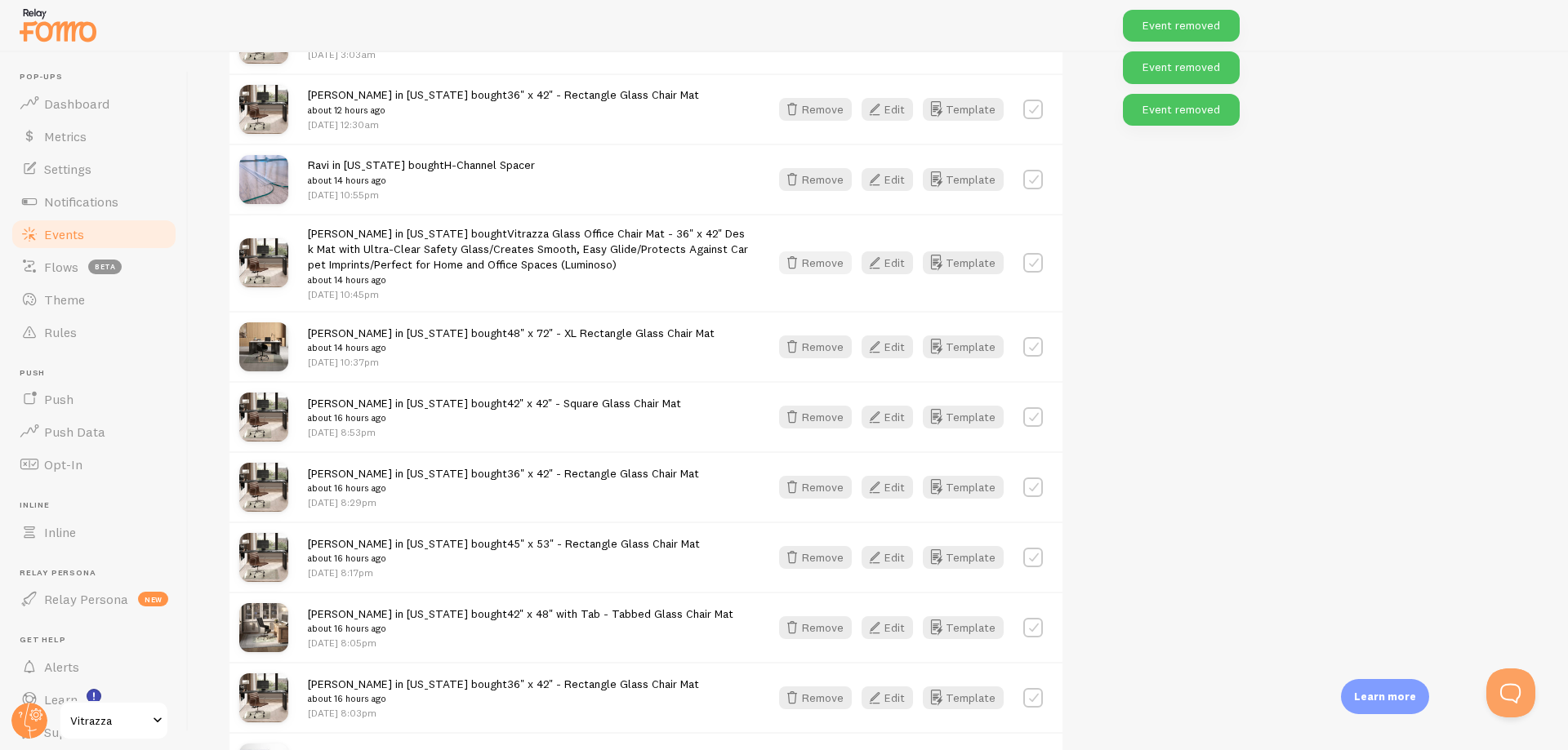
click at [827, 267] on button "Remove" at bounding box center [816, 263] width 73 height 23
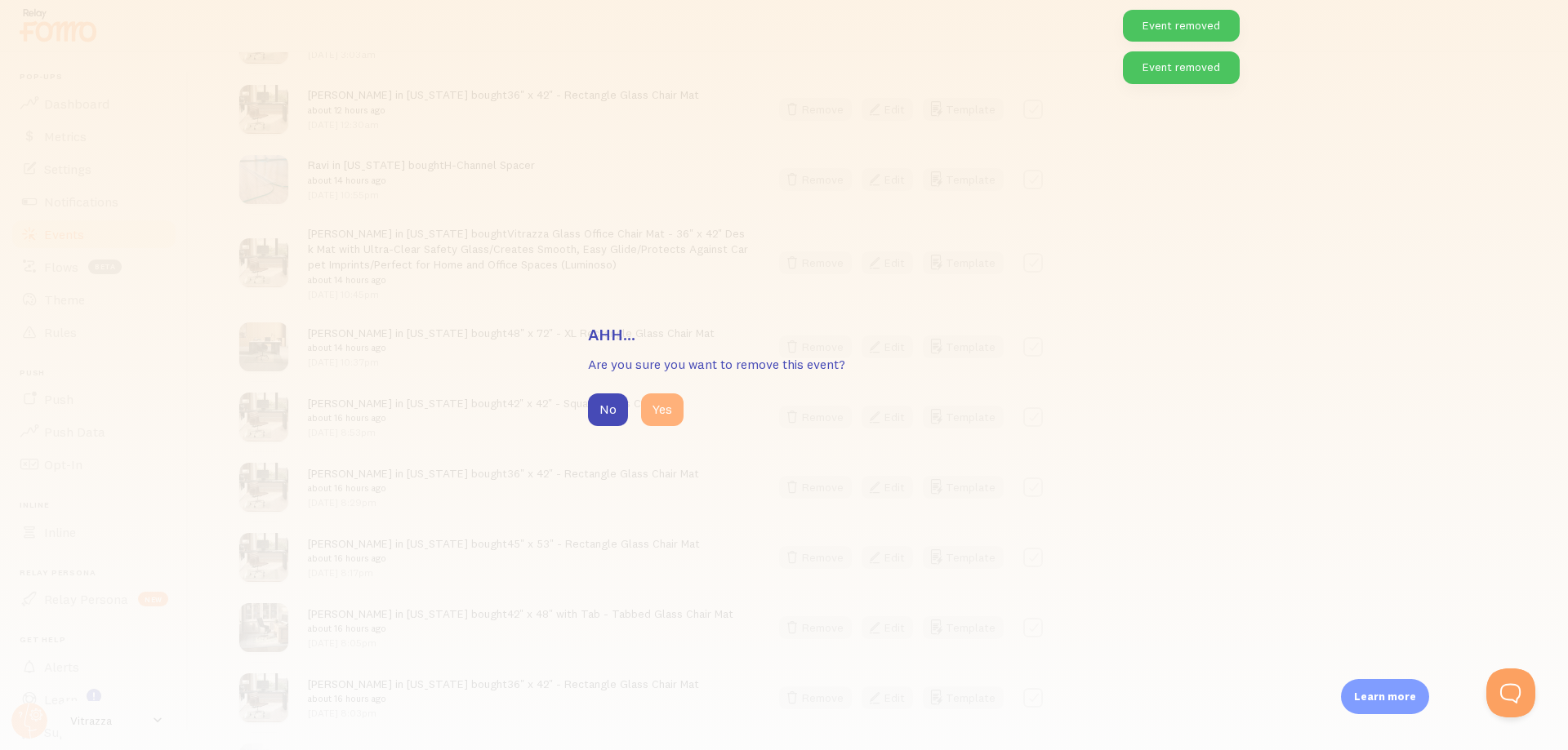
click at [672, 423] on button "Yes" at bounding box center [662, 409] width 42 height 32
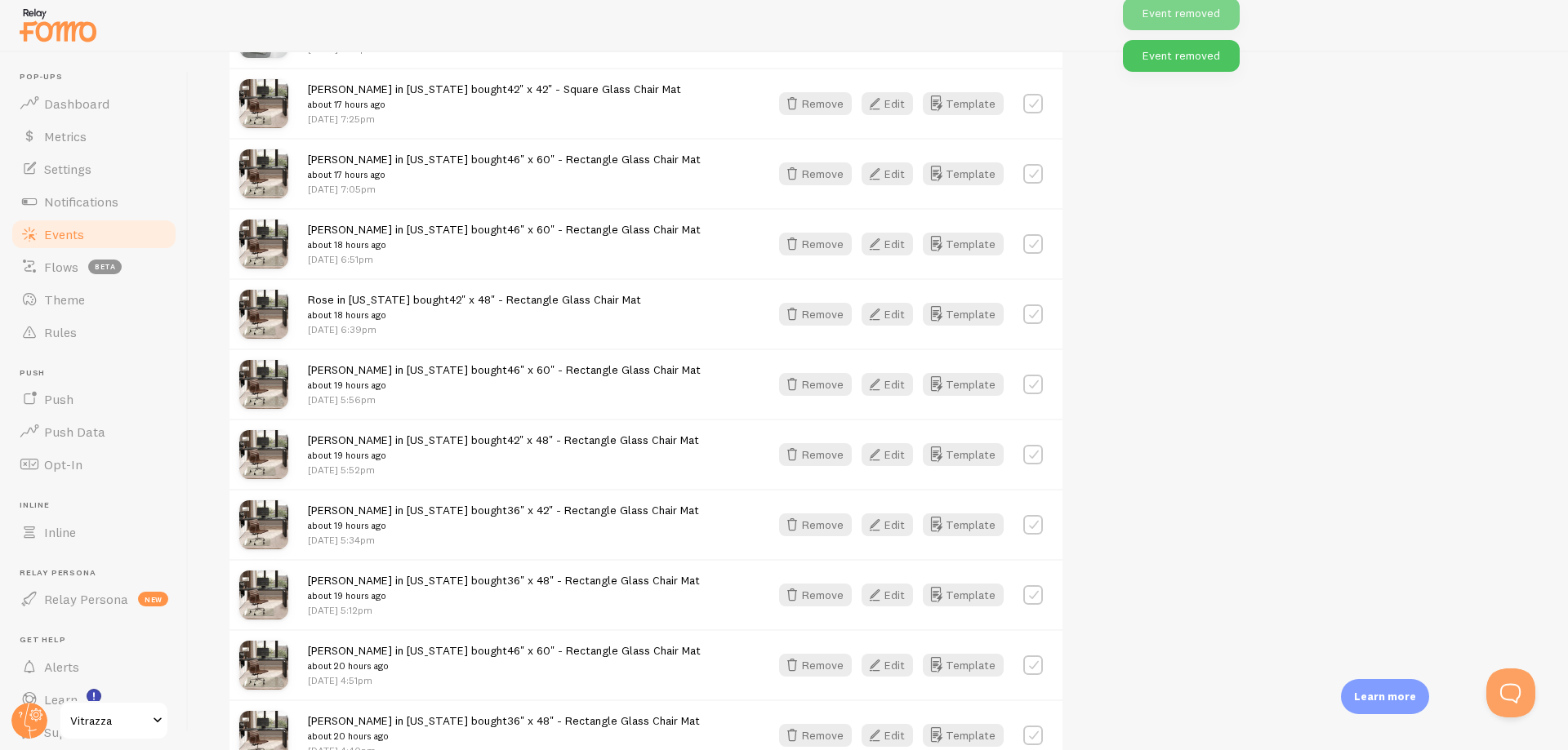
scroll to position [5418, 0]
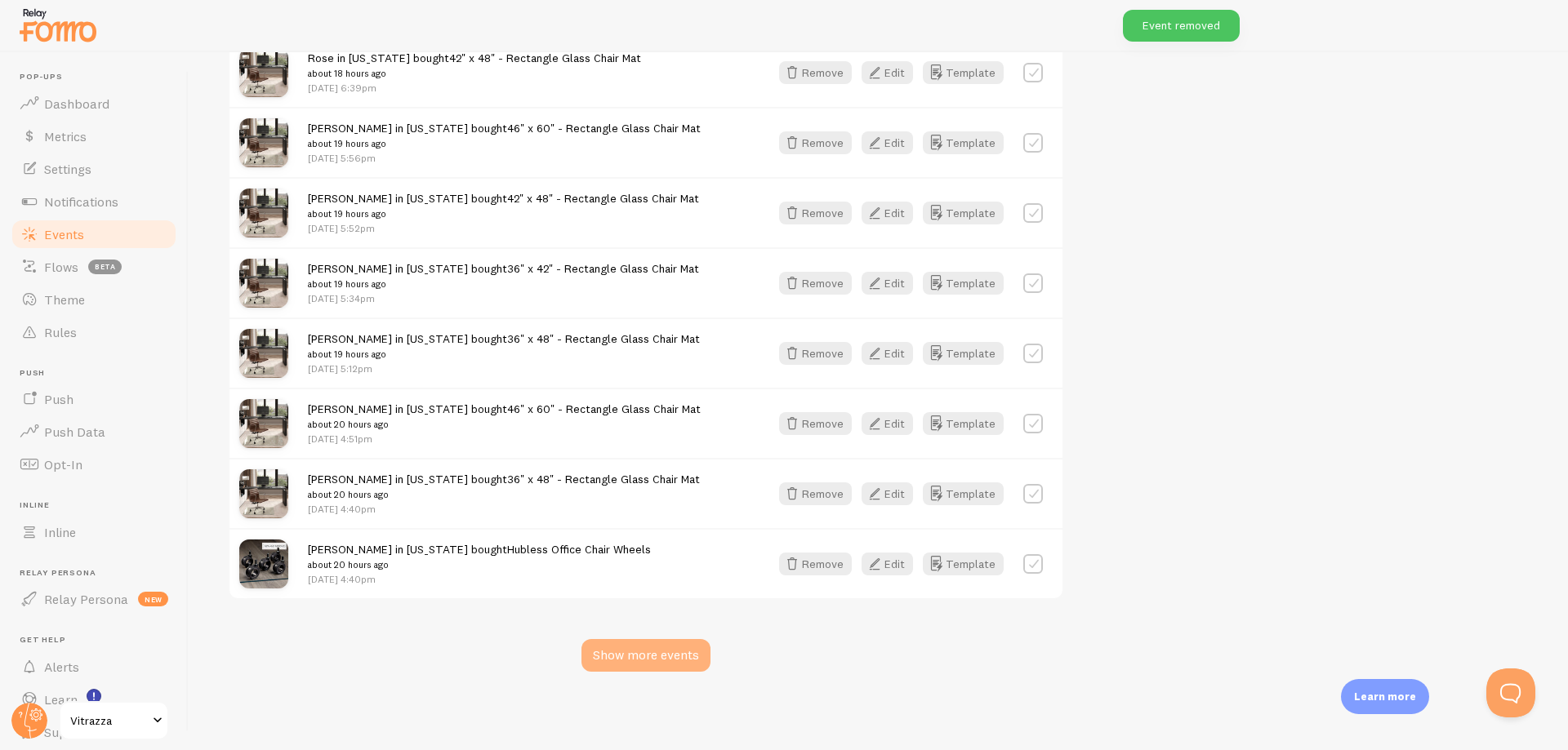
click at [655, 655] on div "Show more events" at bounding box center [646, 655] width 129 height 32
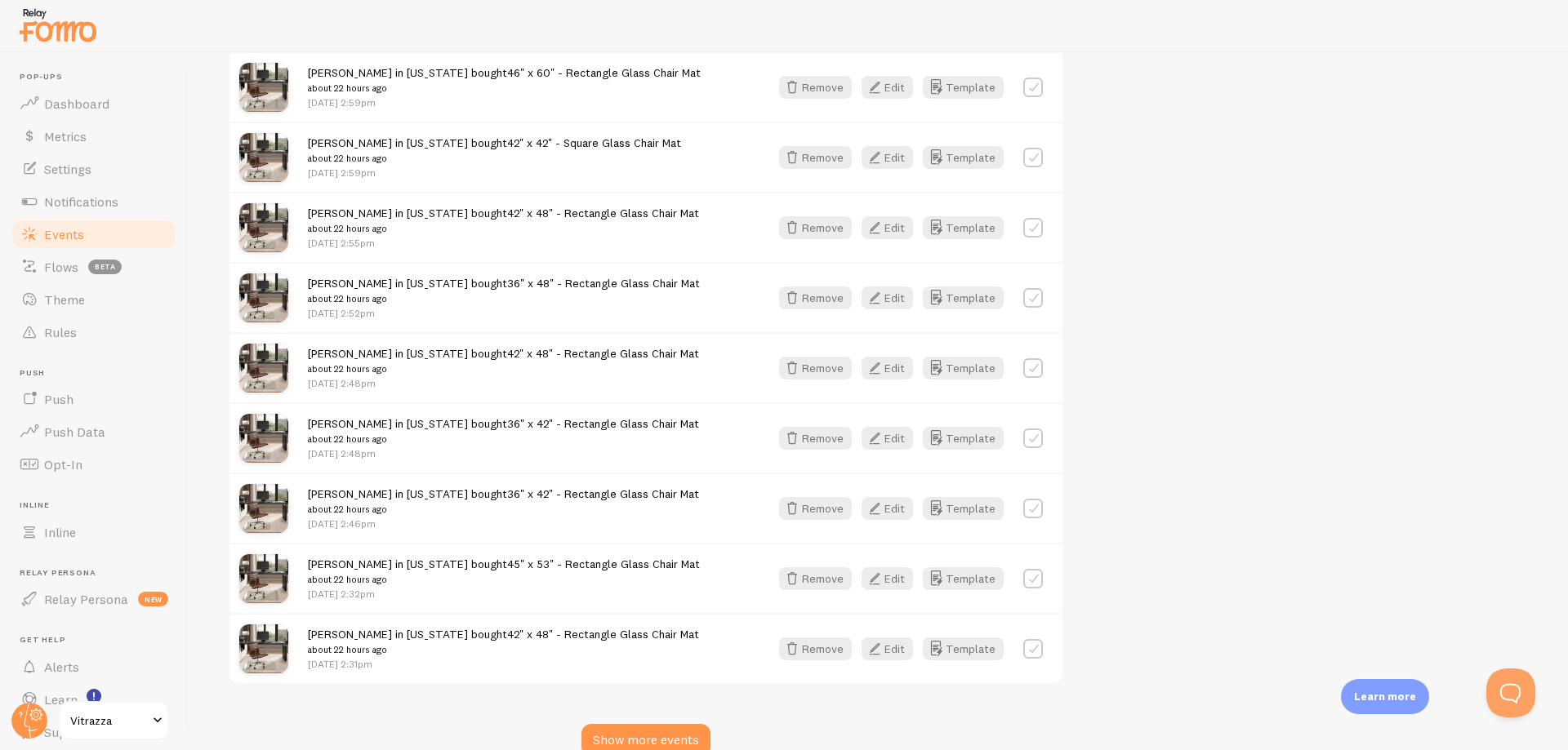
scroll to position [7524, 0]
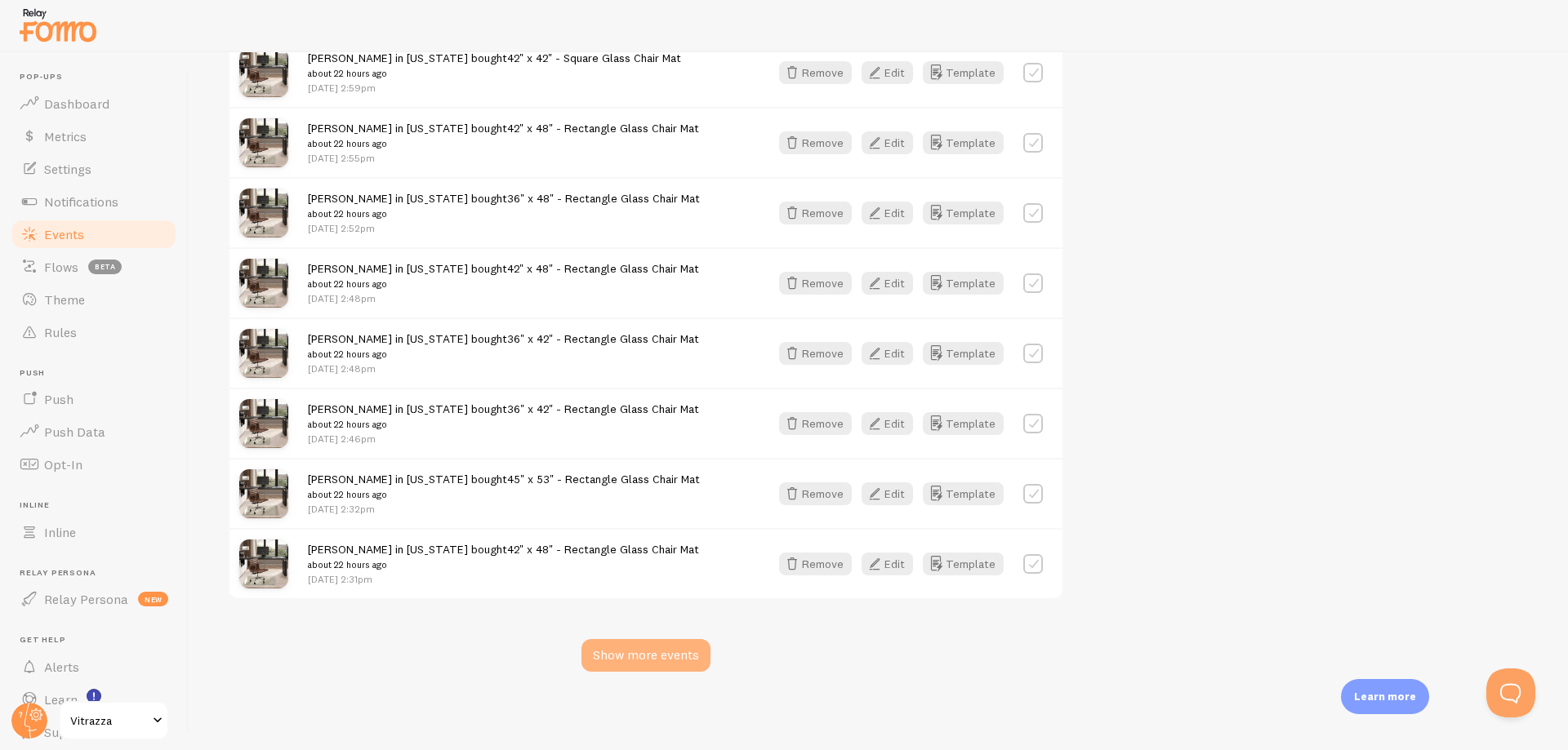
click at [641, 656] on div "Show more events" at bounding box center [646, 655] width 129 height 32
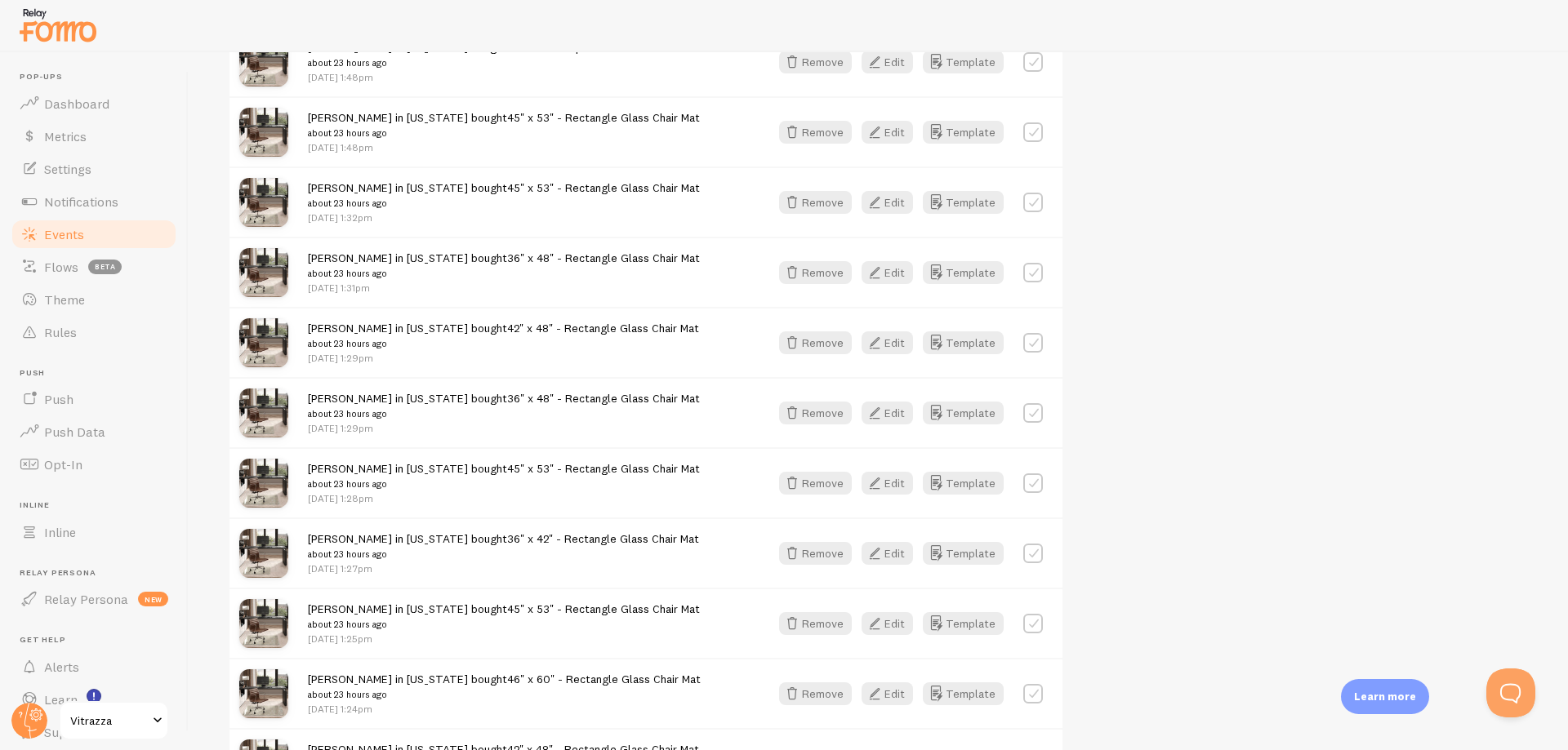
scroll to position [9630, 0]
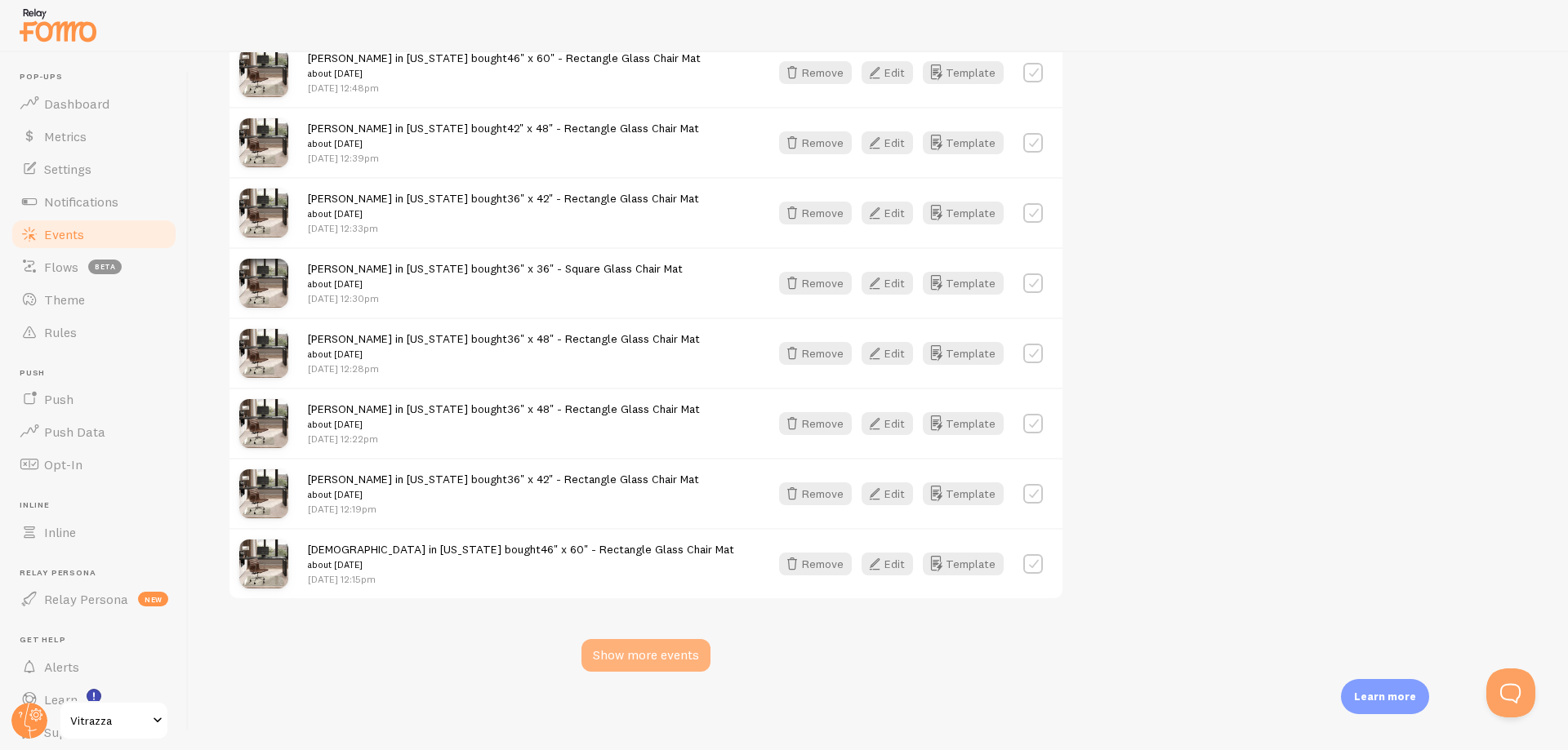
click at [617, 654] on div "Show more events" at bounding box center [646, 655] width 129 height 32
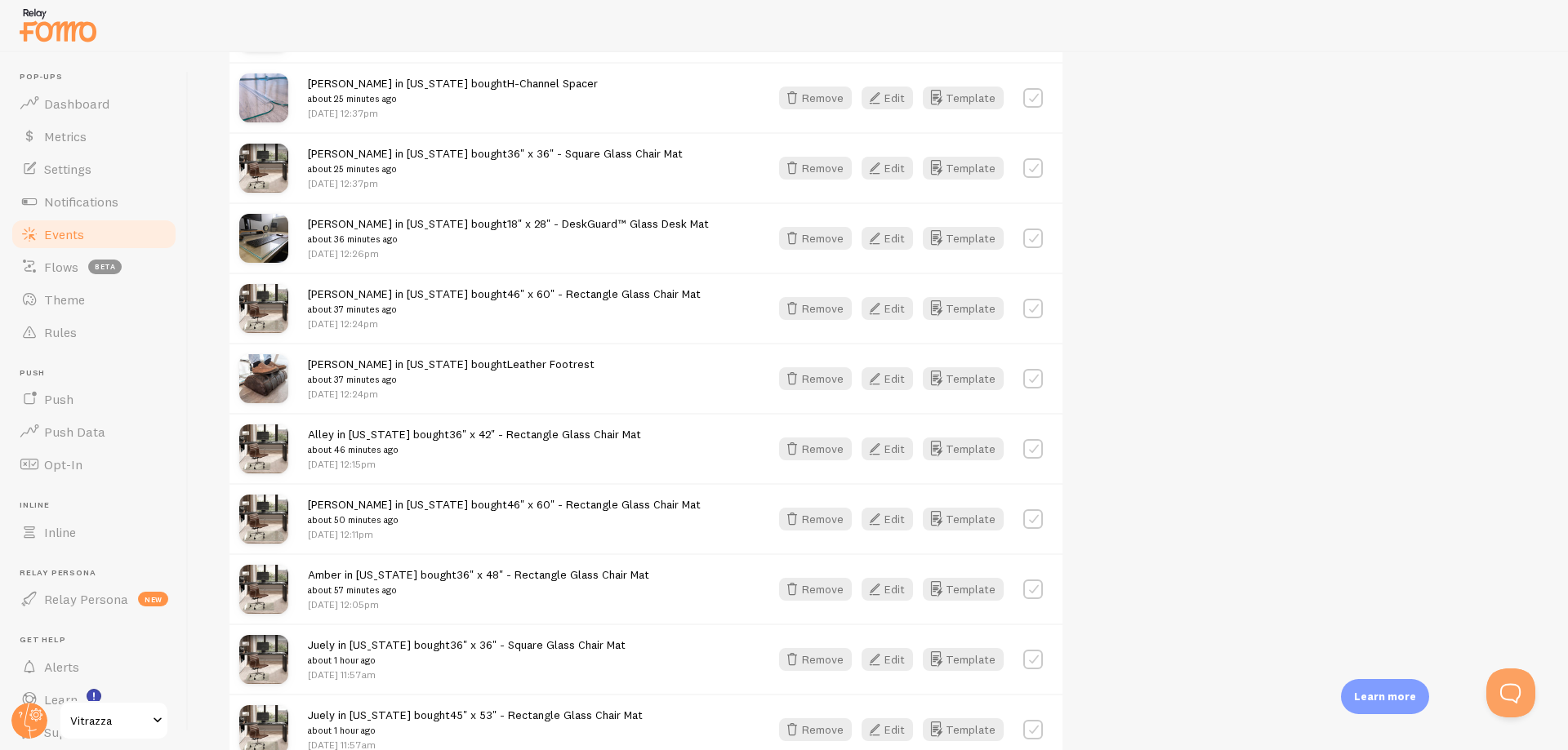
scroll to position [0, 0]
